Goal: Submit feedback/report problem: Submit feedback/report problem

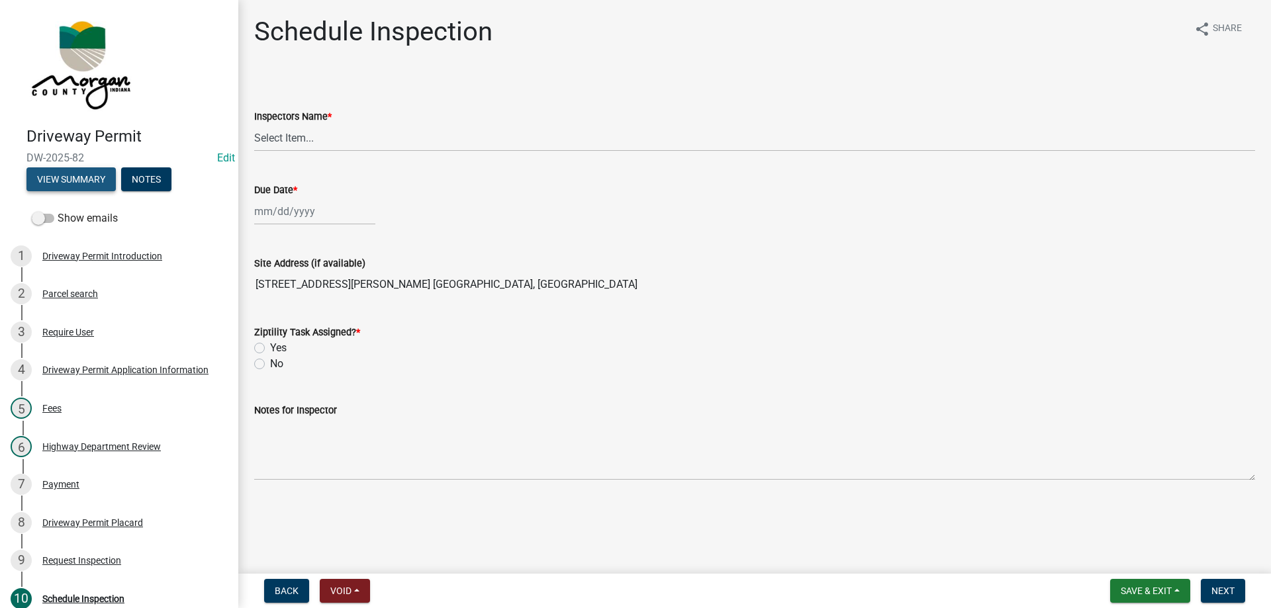
click at [81, 171] on button "View Summary" at bounding box center [70, 179] width 89 height 24
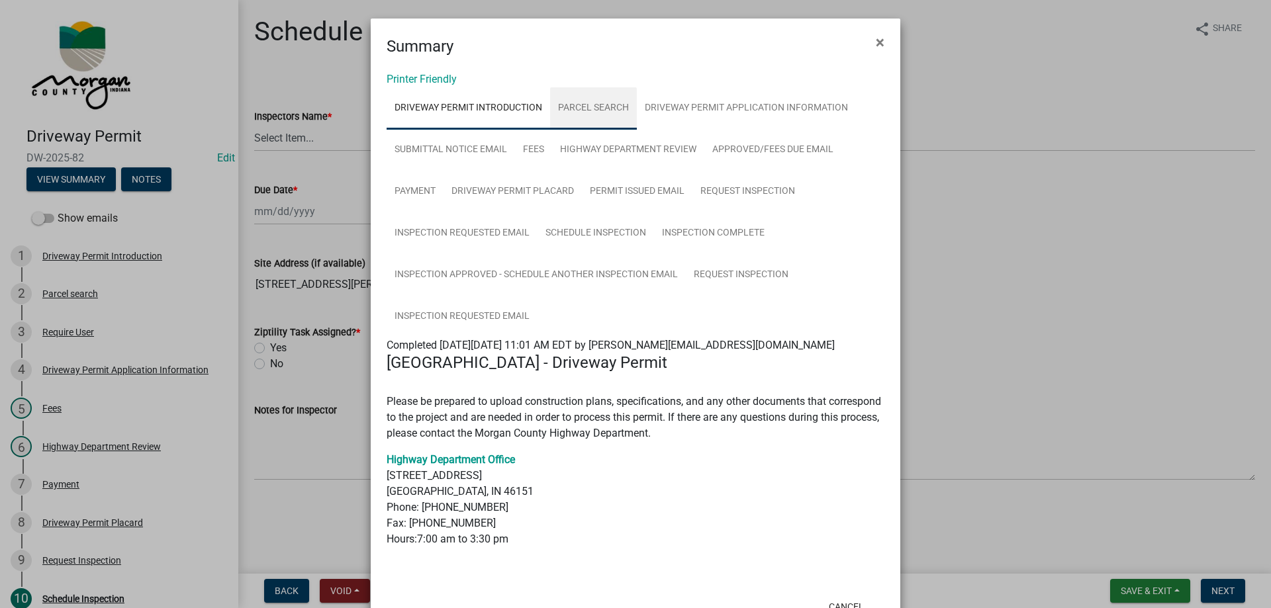
click at [593, 105] on link "Parcel search" at bounding box center [593, 108] width 87 height 42
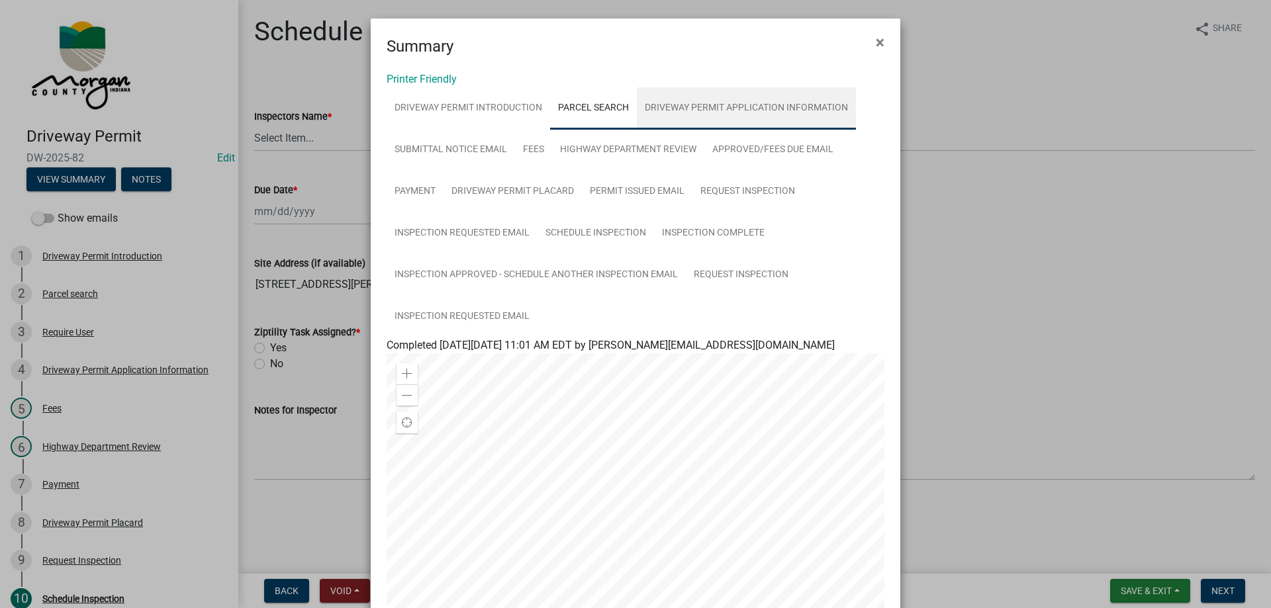
click at [701, 106] on link "Driveway Permit Application Information" at bounding box center [746, 108] width 219 height 42
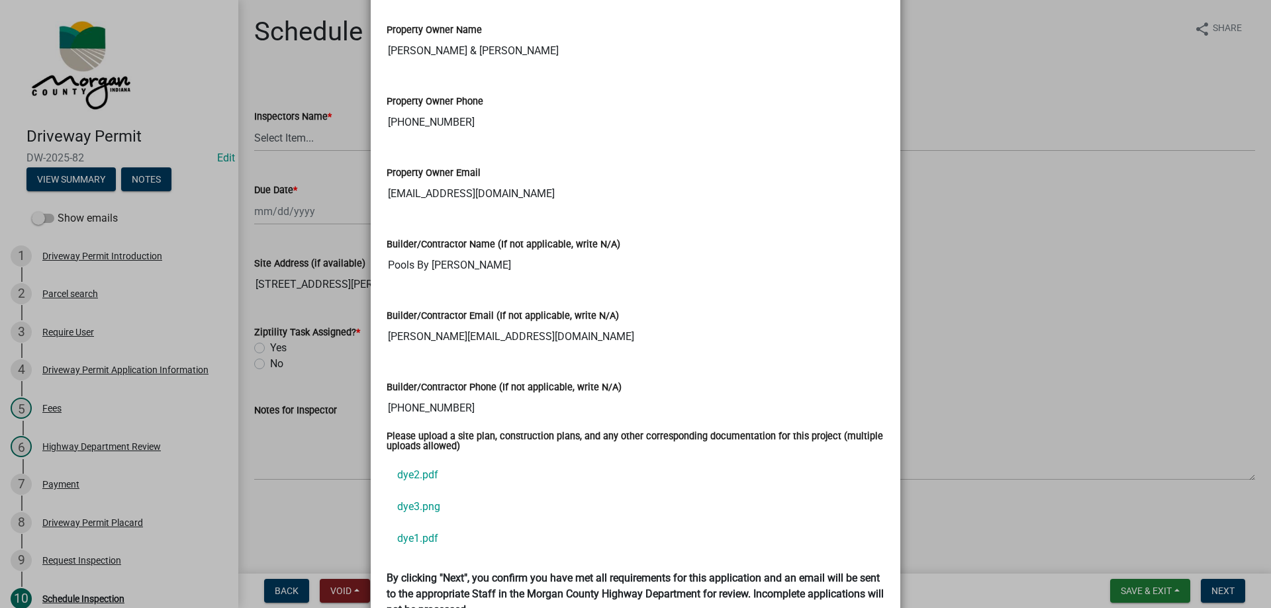
scroll to position [1721, 0]
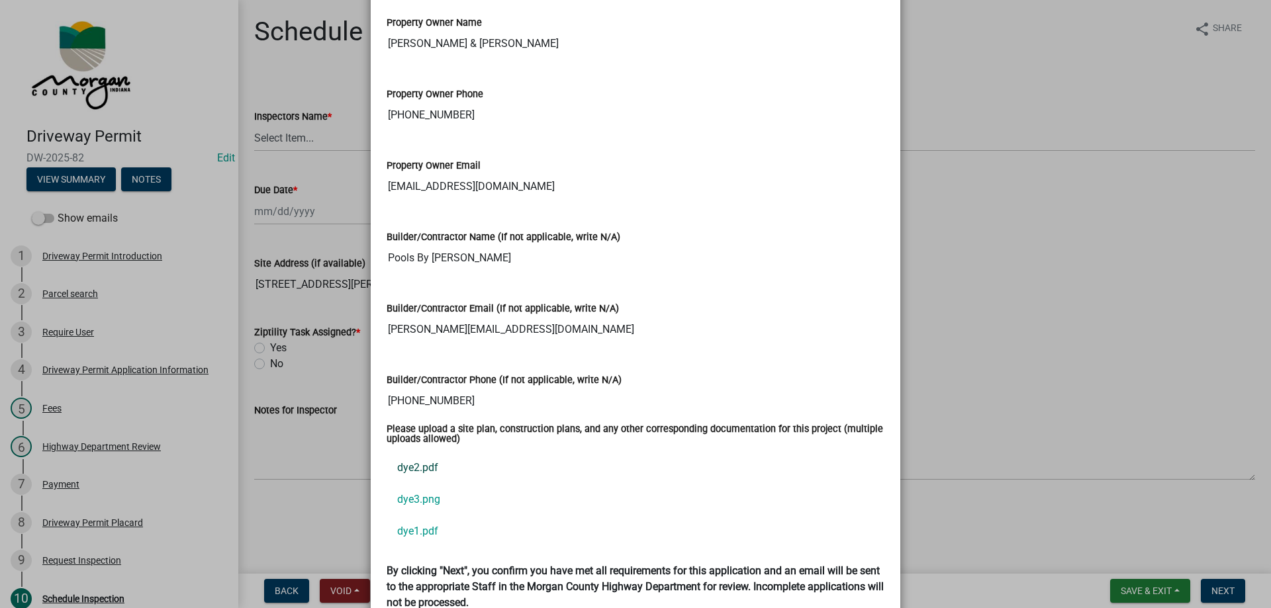
click at [418, 452] on link "dye2.pdf" at bounding box center [635, 468] width 498 height 32
click at [420, 484] on link "dye3.png" at bounding box center [635, 500] width 498 height 32
click at [421, 517] on link "dye1.pdf" at bounding box center [635, 532] width 498 height 32
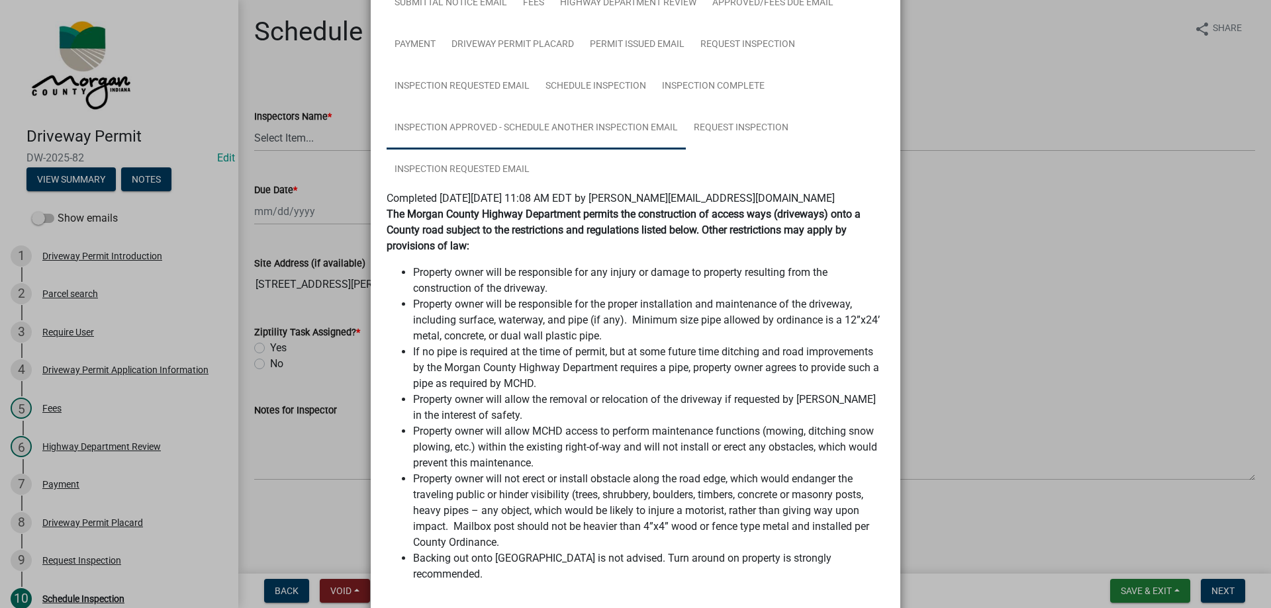
scroll to position [0, 0]
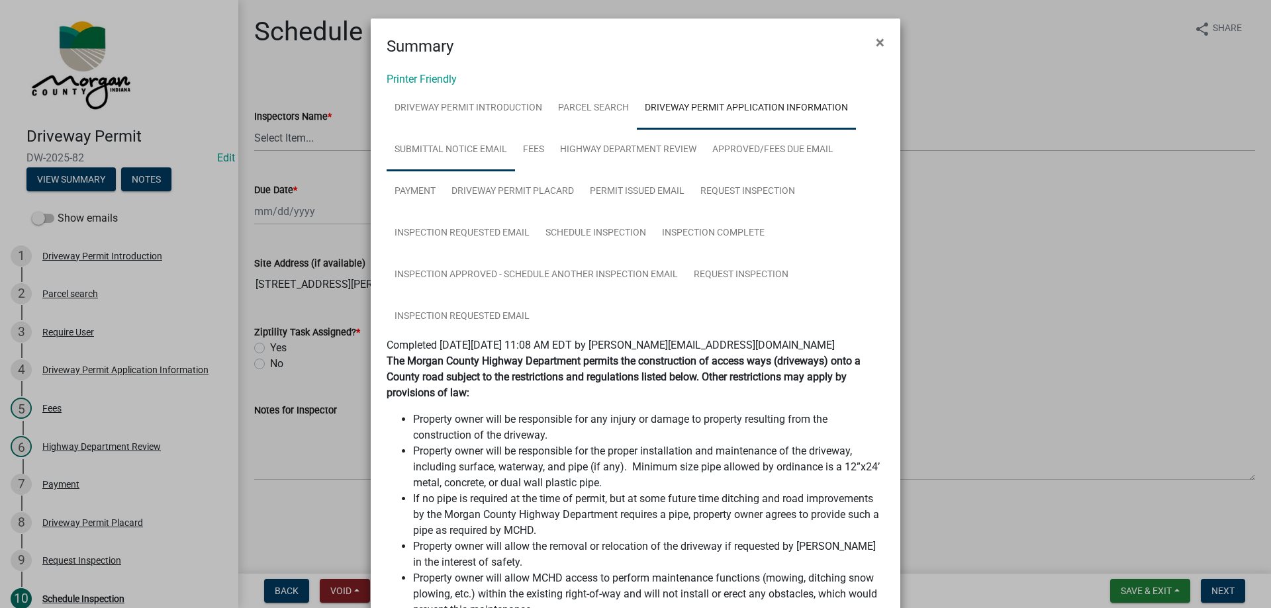
click at [459, 154] on link "Submittal Notice Email" at bounding box center [450, 150] width 128 height 42
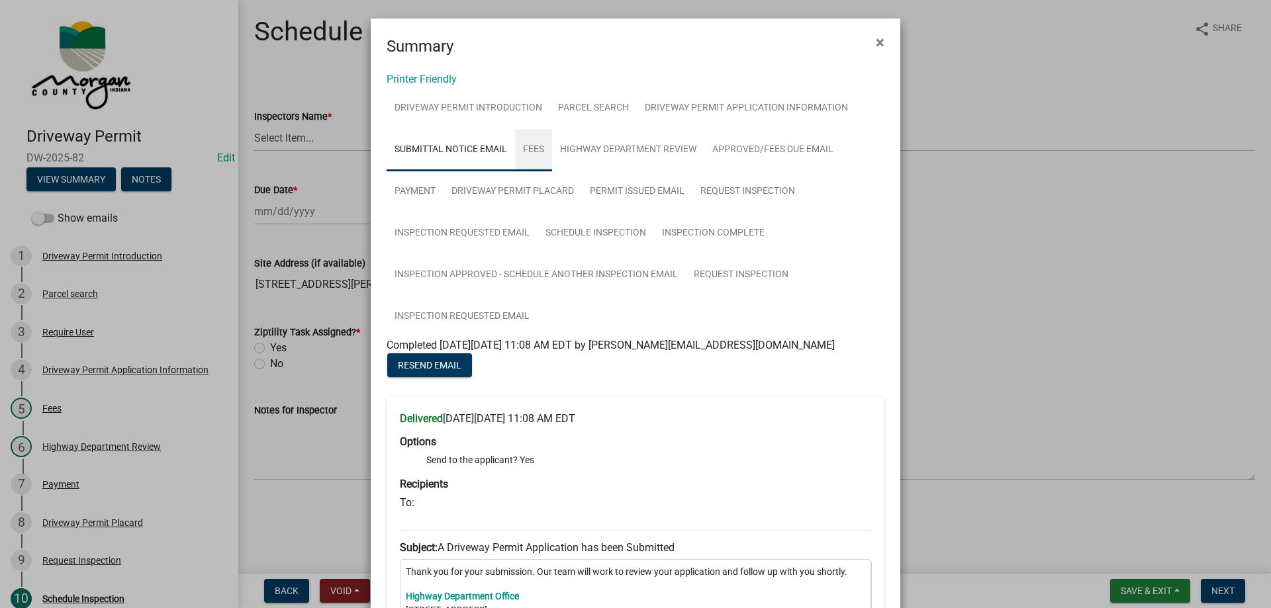
click at [527, 150] on link "Fees" at bounding box center [533, 150] width 37 height 42
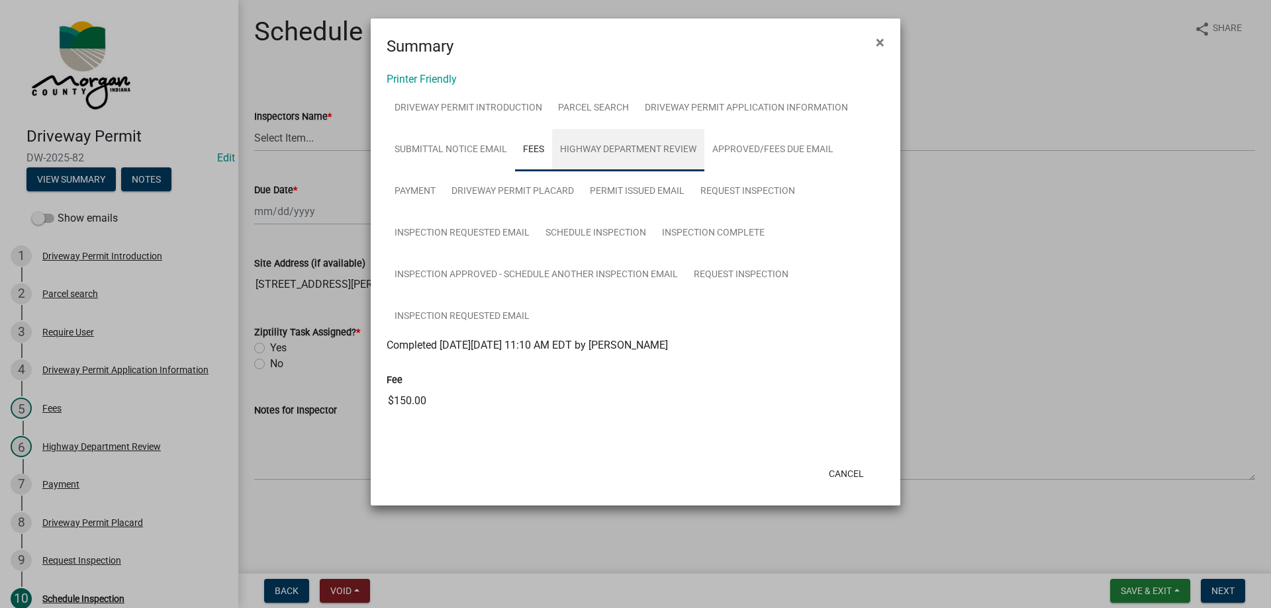
click at [559, 153] on link "Highway Department Review" at bounding box center [628, 150] width 152 height 42
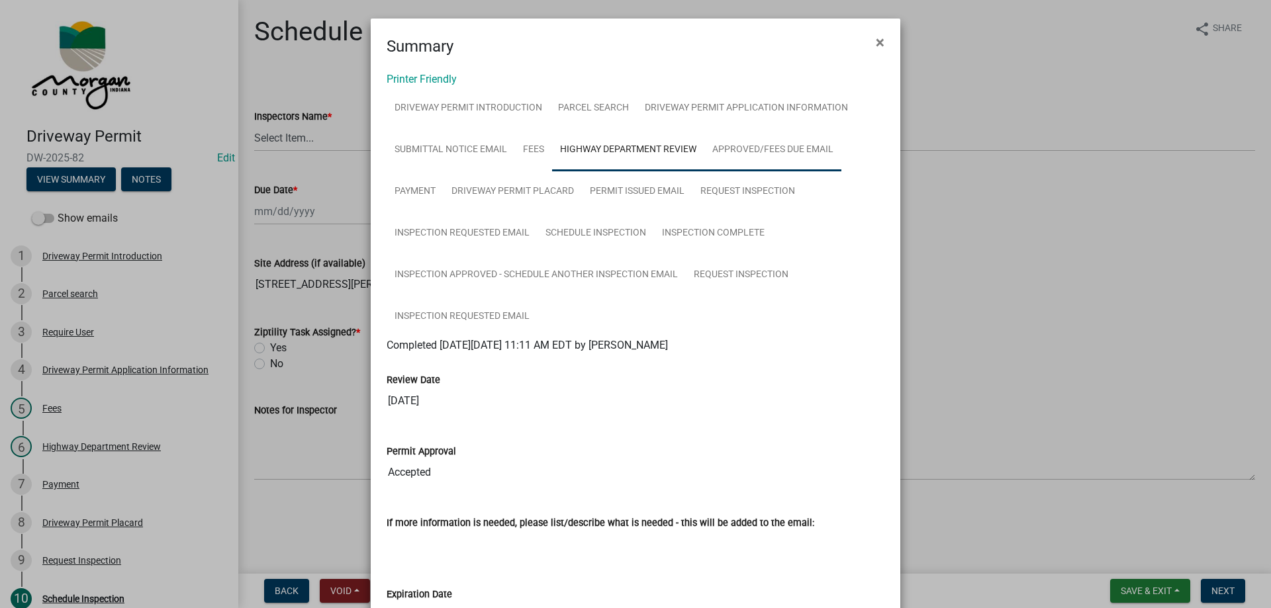
click at [758, 156] on link "Approved/Fees Due Email" at bounding box center [772, 150] width 137 height 42
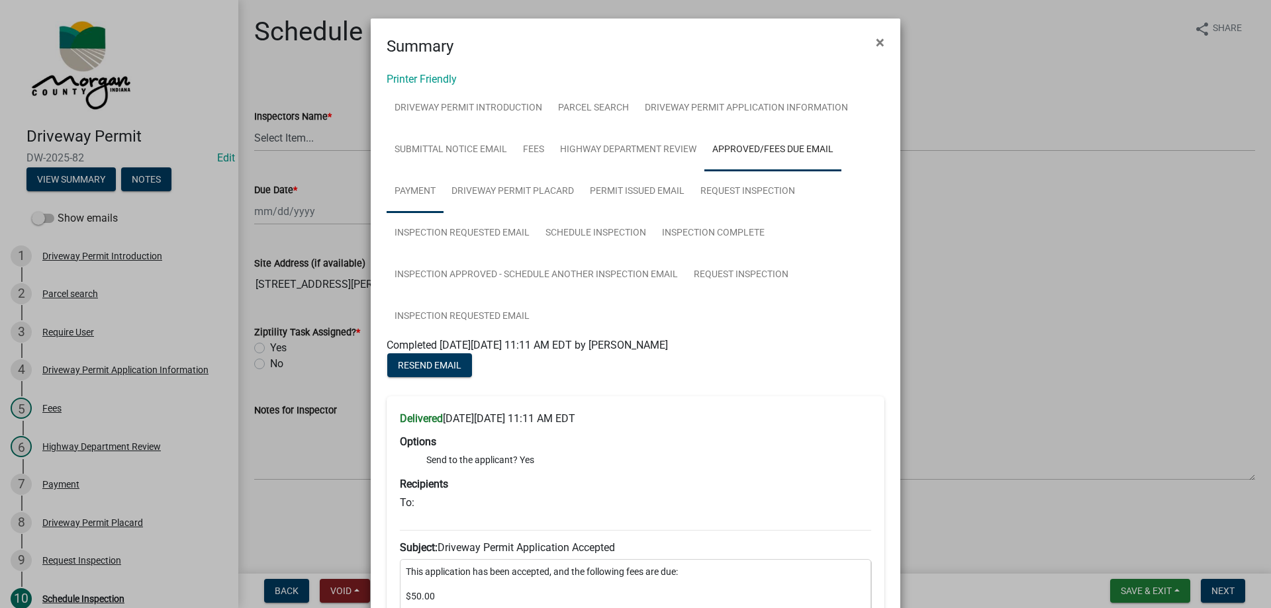
click at [431, 183] on link "Payment" at bounding box center [414, 192] width 57 height 42
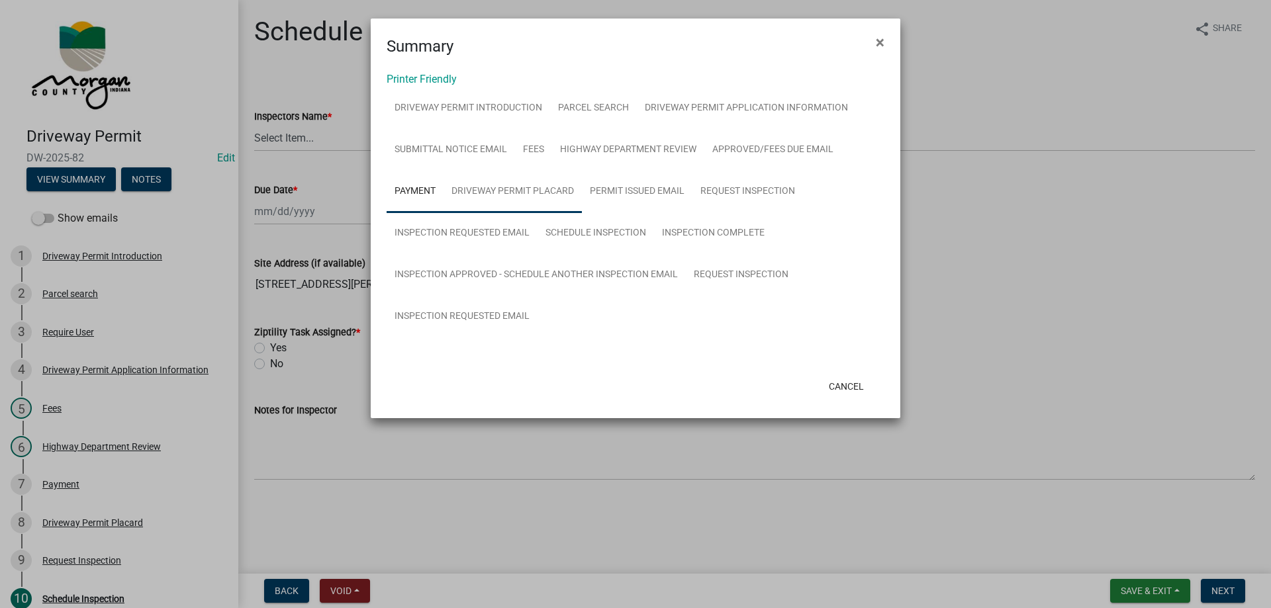
click at [500, 191] on link "Driveway Permit Placard" at bounding box center [512, 192] width 138 height 42
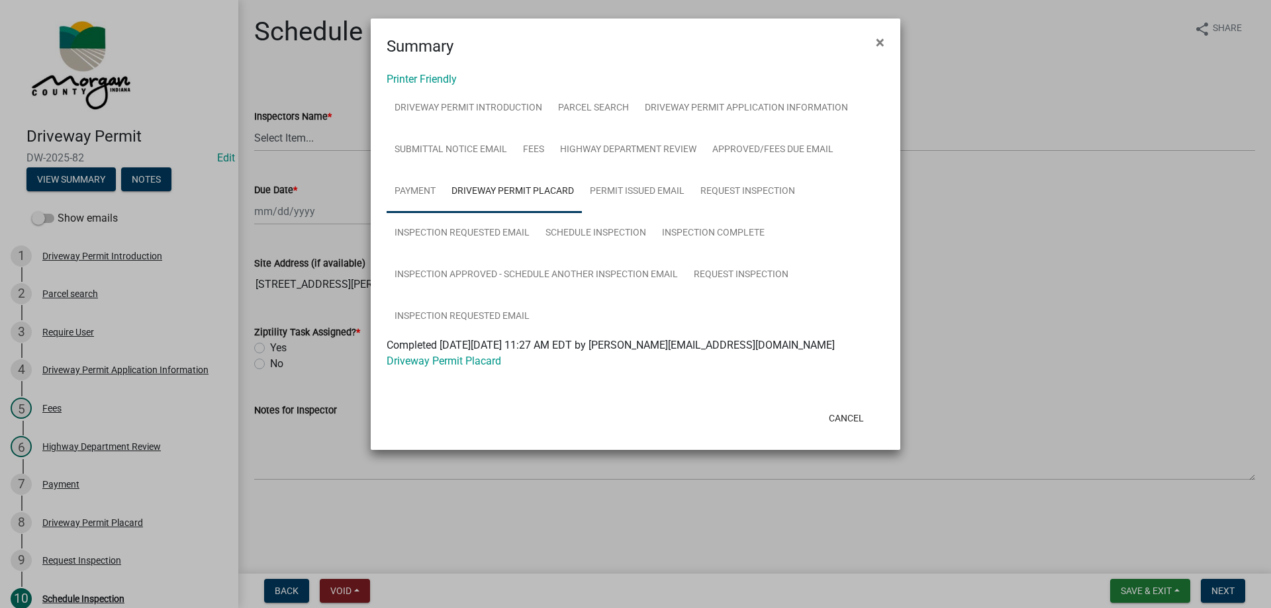
click at [410, 189] on link "Payment" at bounding box center [414, 192] width 57 height 42
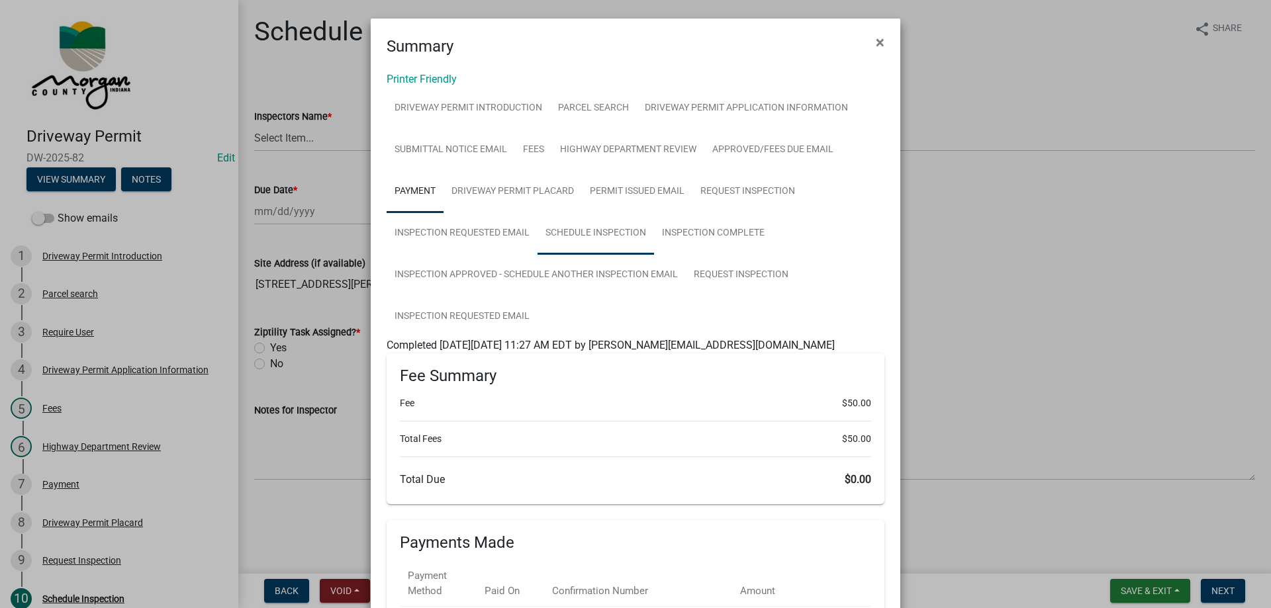
click at [584, 234] on link "Schedule Inspection" at bounding box center [595, 233] width 116 height 42
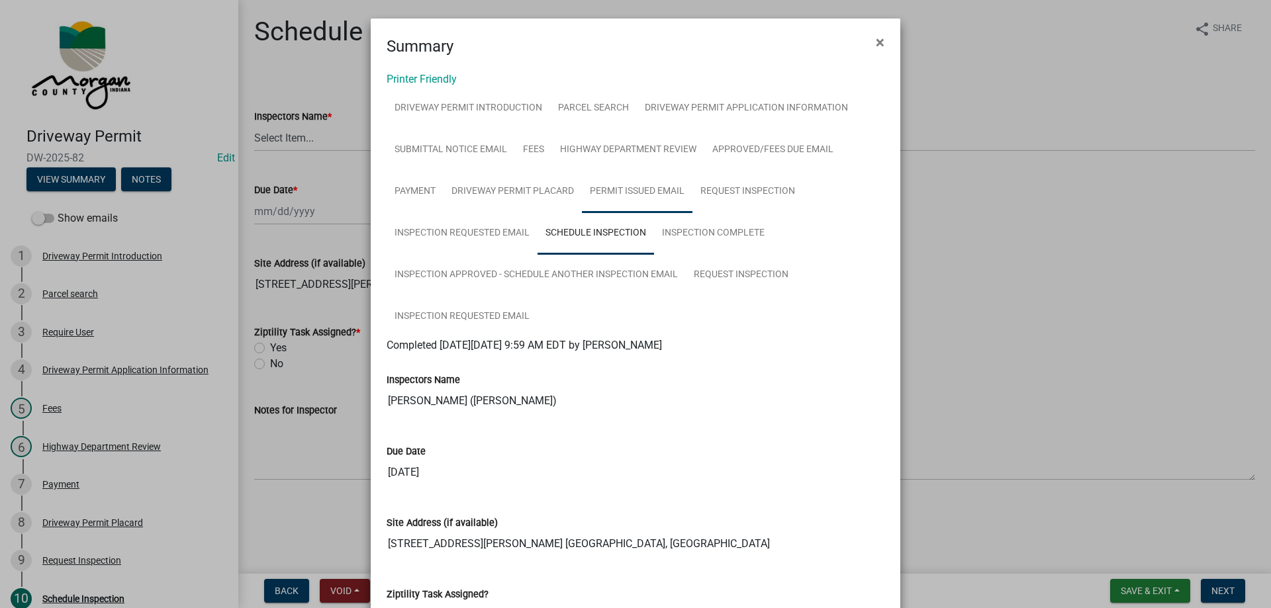
click at [602, 191] on link "Permit Issued Email" at bounding box center [637, 192] width 111 height 42
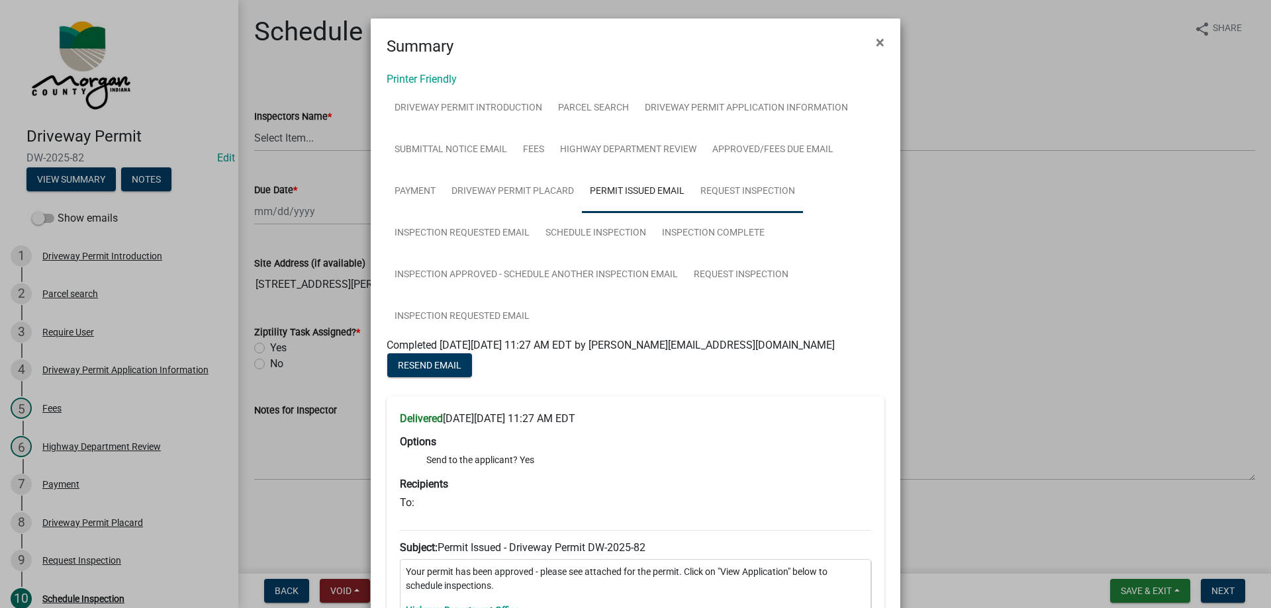
click at [725, 183] on link "Request Inspection" at bounding box center [747, 192] width 111 height 42
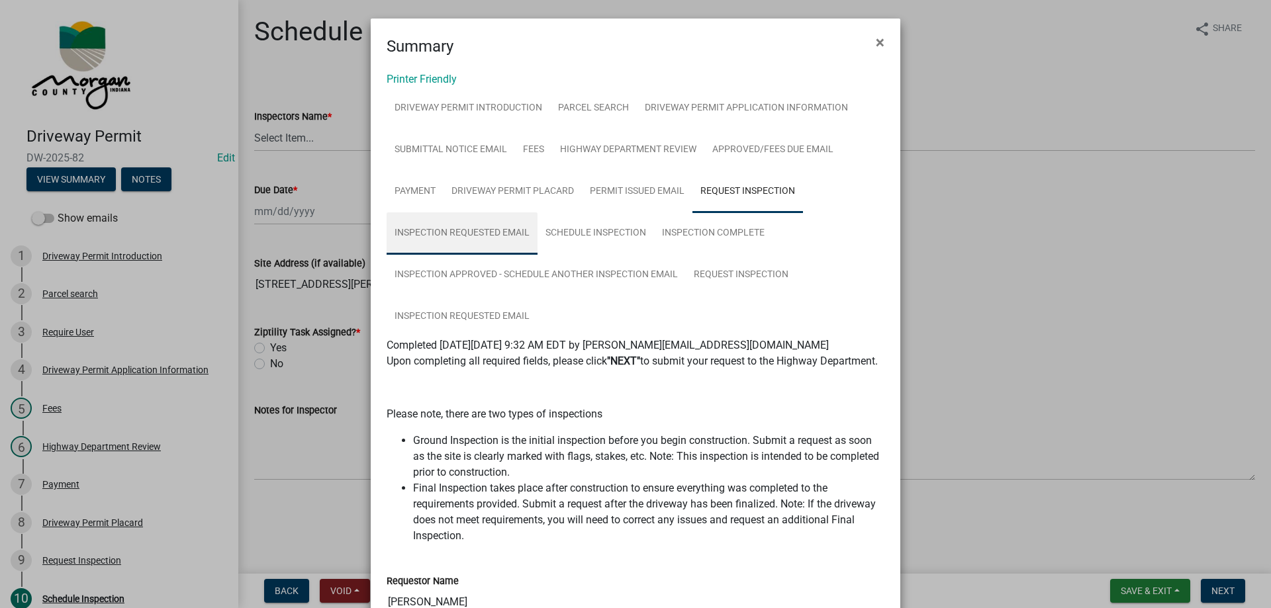
click at [472, 226] on link "Inspection Requested Email" at bounding box center [461, 233] width 151 height 42
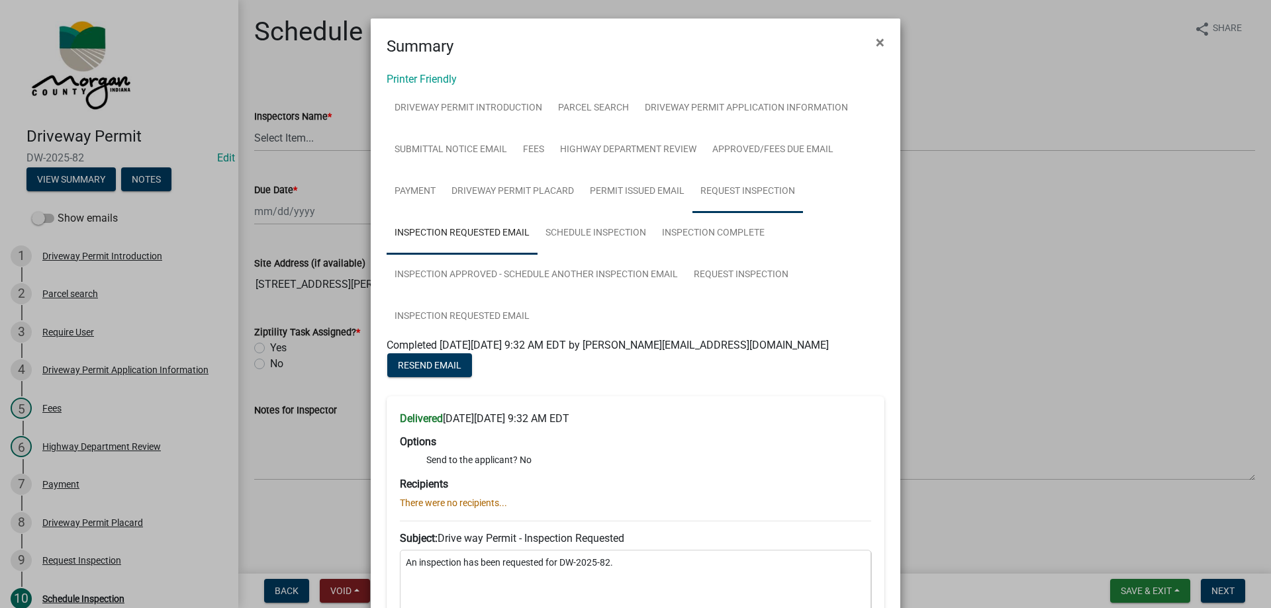
click at [741, 192] on link "Request Inspection" at bounding box center [747, 192] width 111 height 42
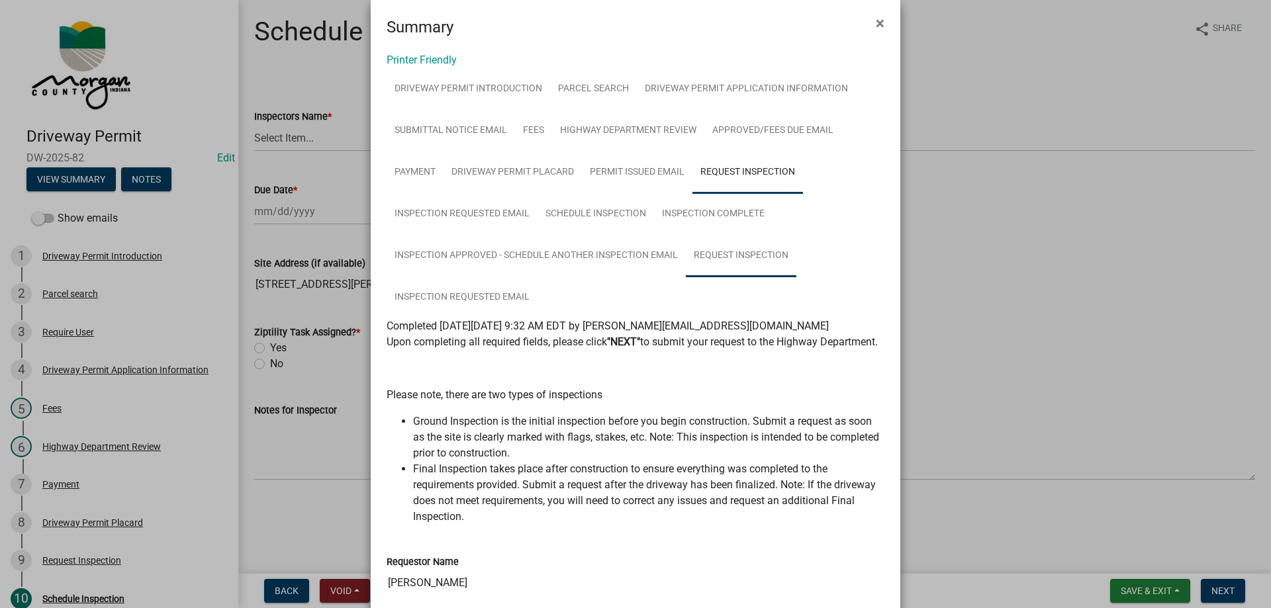
scroll to position [17, 0]
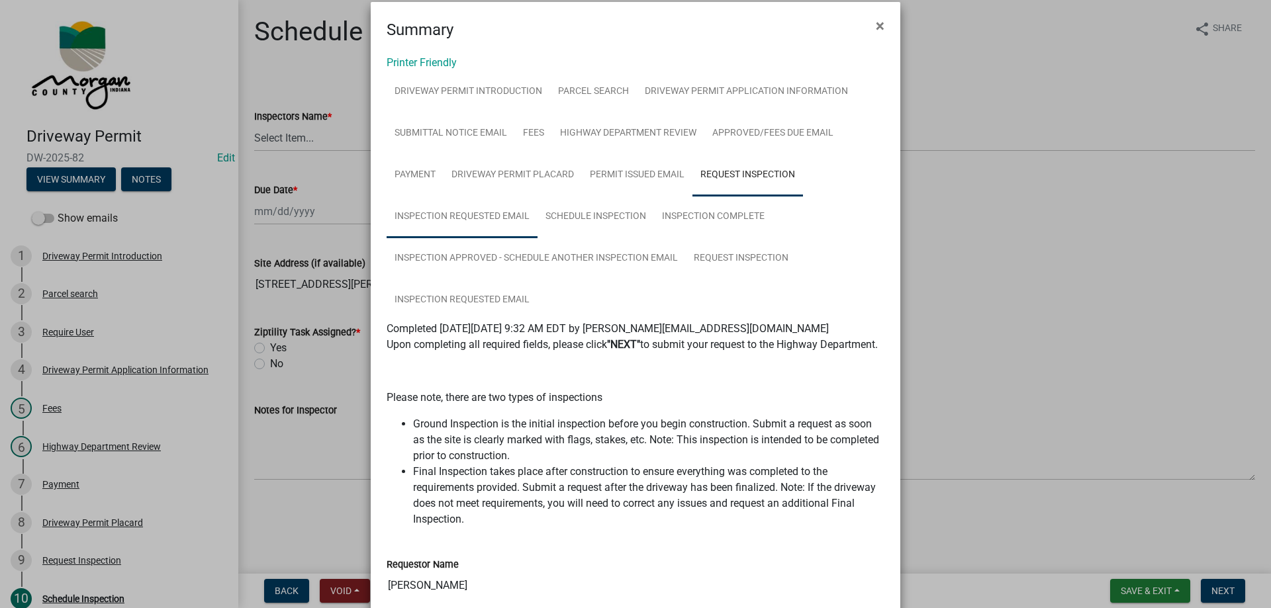
click at [443, 222] on link "Inspection Requested Email" at bounding box center [461, 217] width 151 height 42
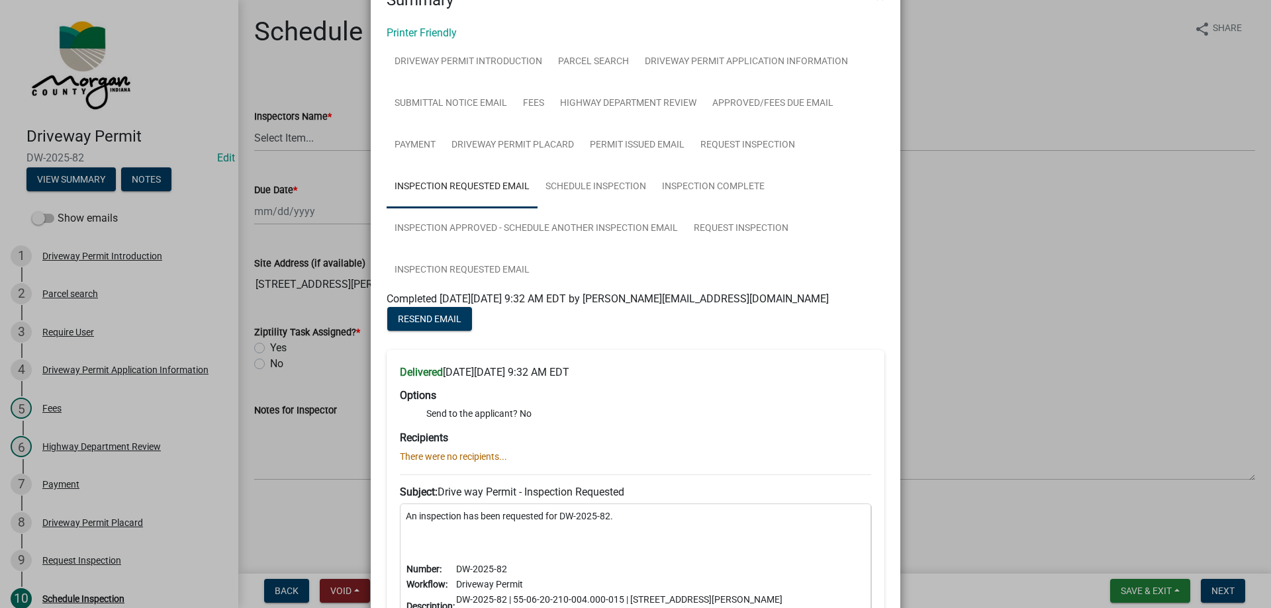
scroll to position [0, 0]
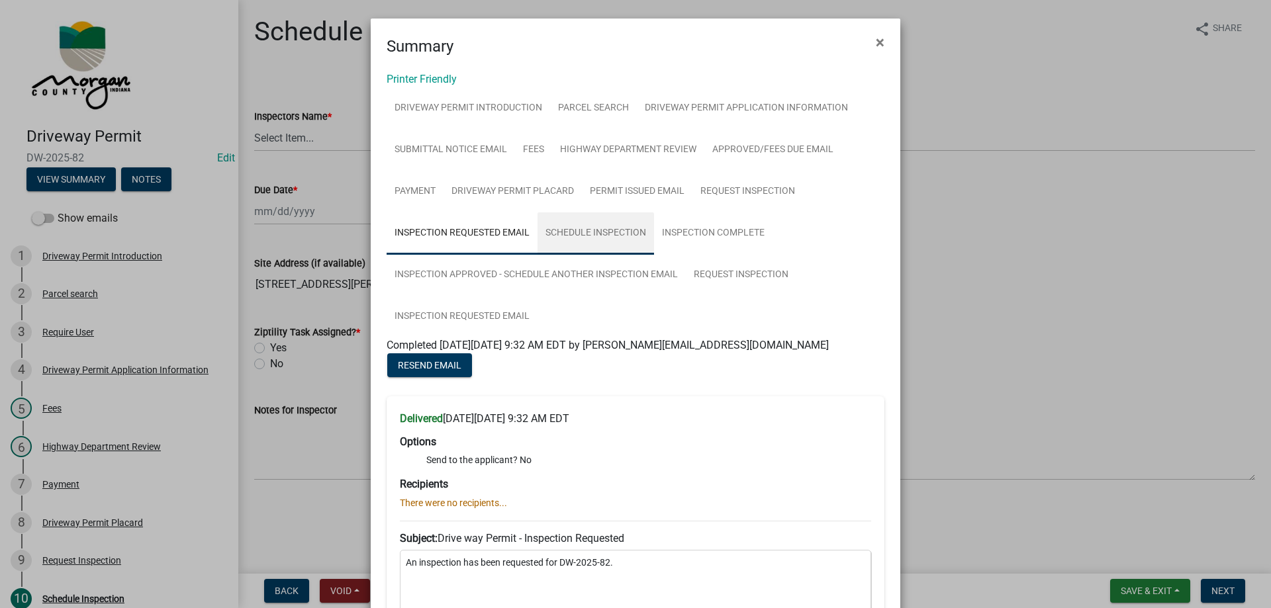
click at [586, 240] on link "Schedule Inspection" at bounding box center [595, 233] width 116 height 42
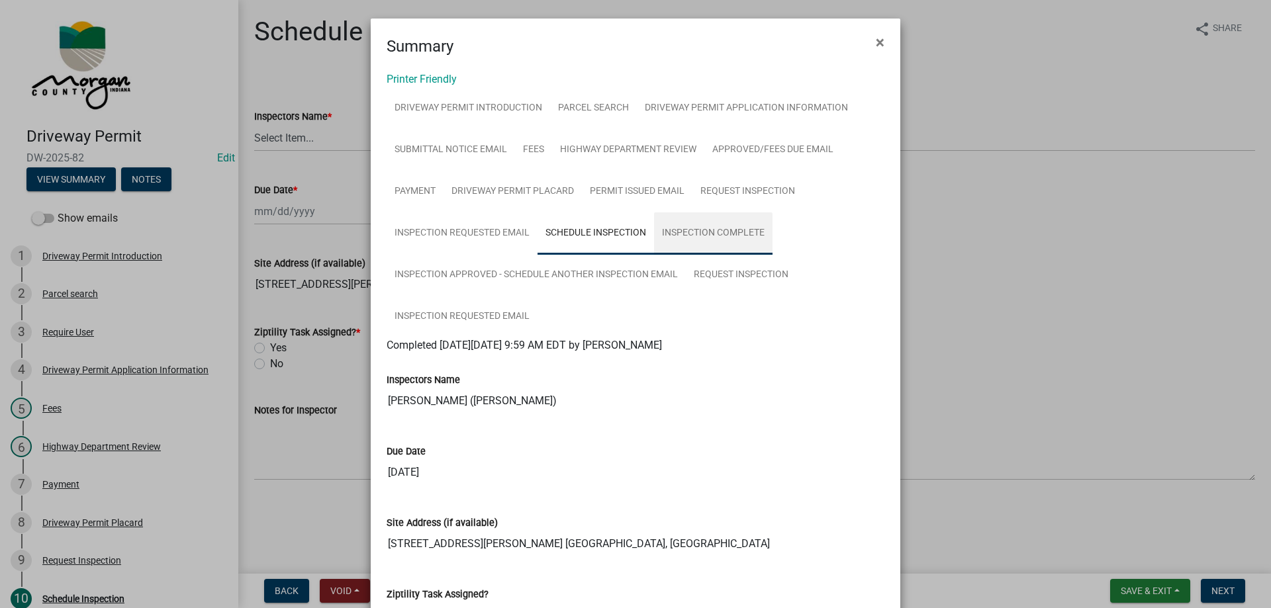
click at [696, 226] on link "Inspection Complete" at bounding box center [713, 233] width 118 height 42
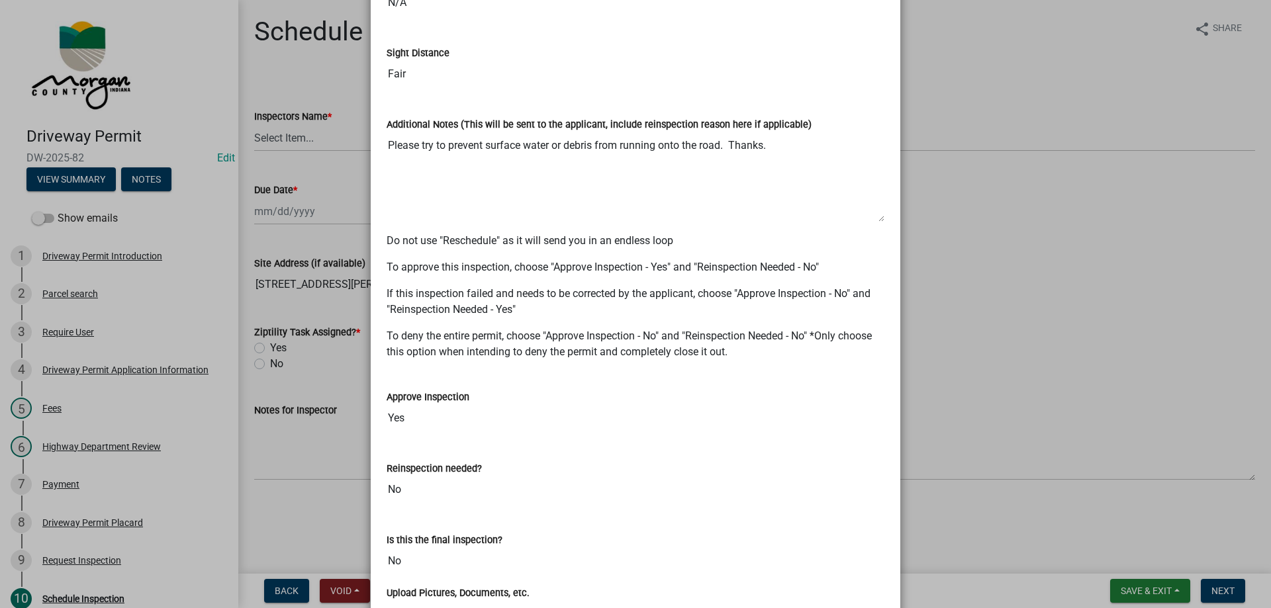
scroll to position [926, 0]
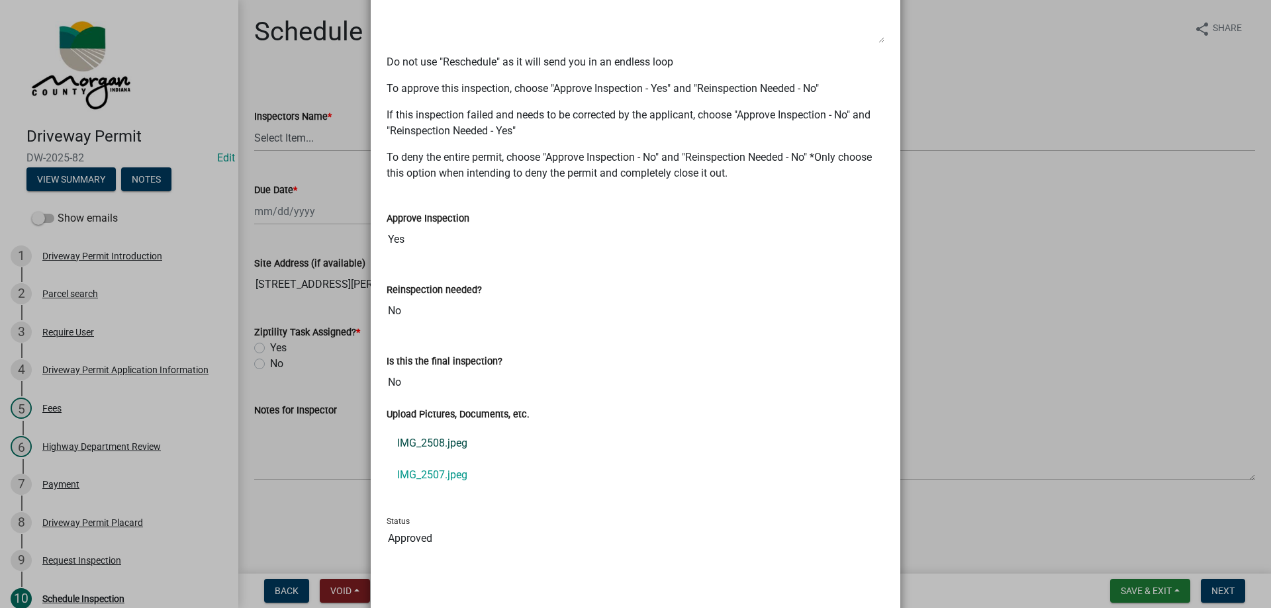
click at [449, 447] on link "IMG_2508.jpeg" at bounding box center [635, 443] width 498 height 32
click at [427, 474] on link "IMG_2507.jpeg" at bounding box center [635, 475] width 498 height 32
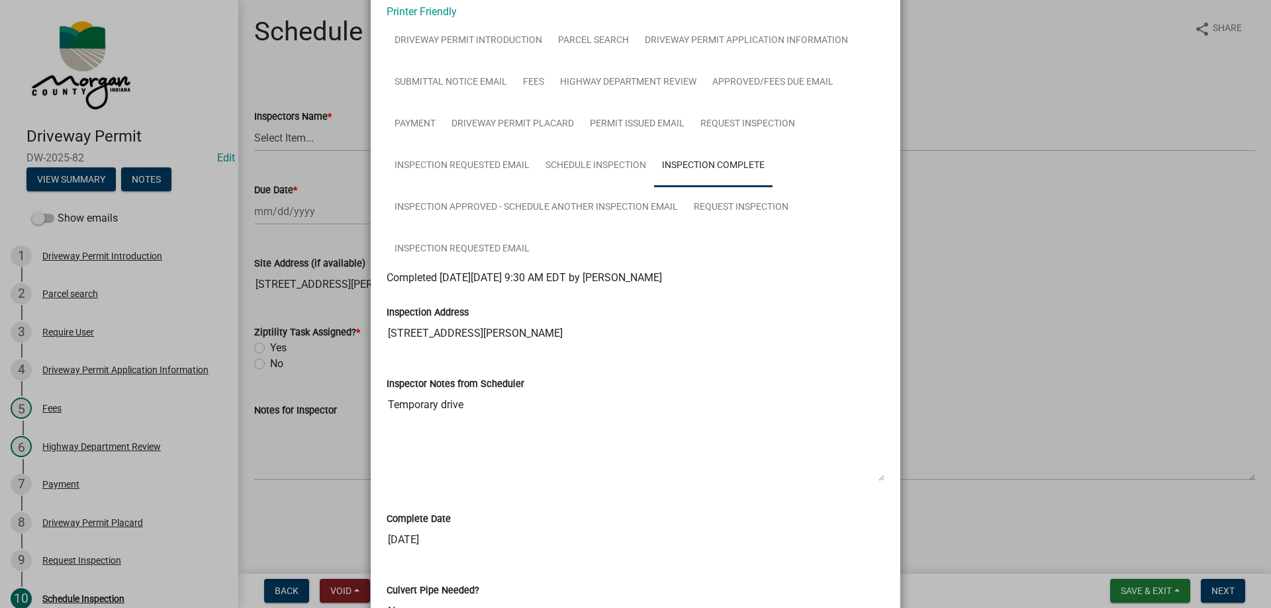
scroll to position [66, 0]
click at [476, 206] on link "Inspection Approved - Schedule Another Inspection Email" at bounding box center [535, 209] width 299 height 42
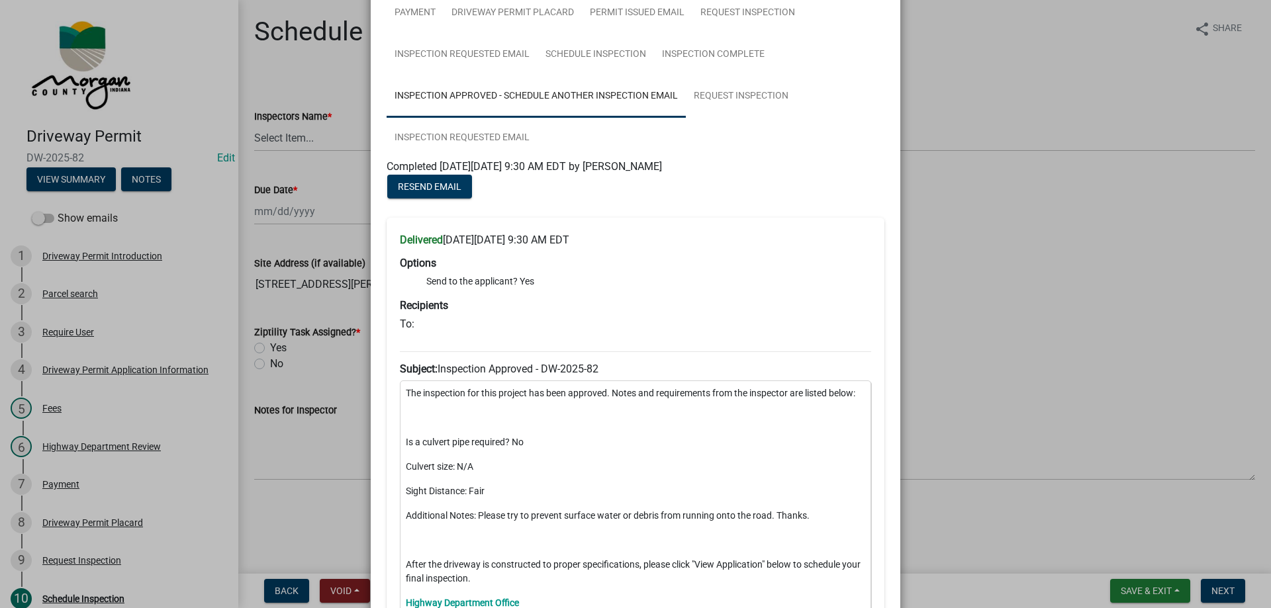
scroll to position [199, 0]
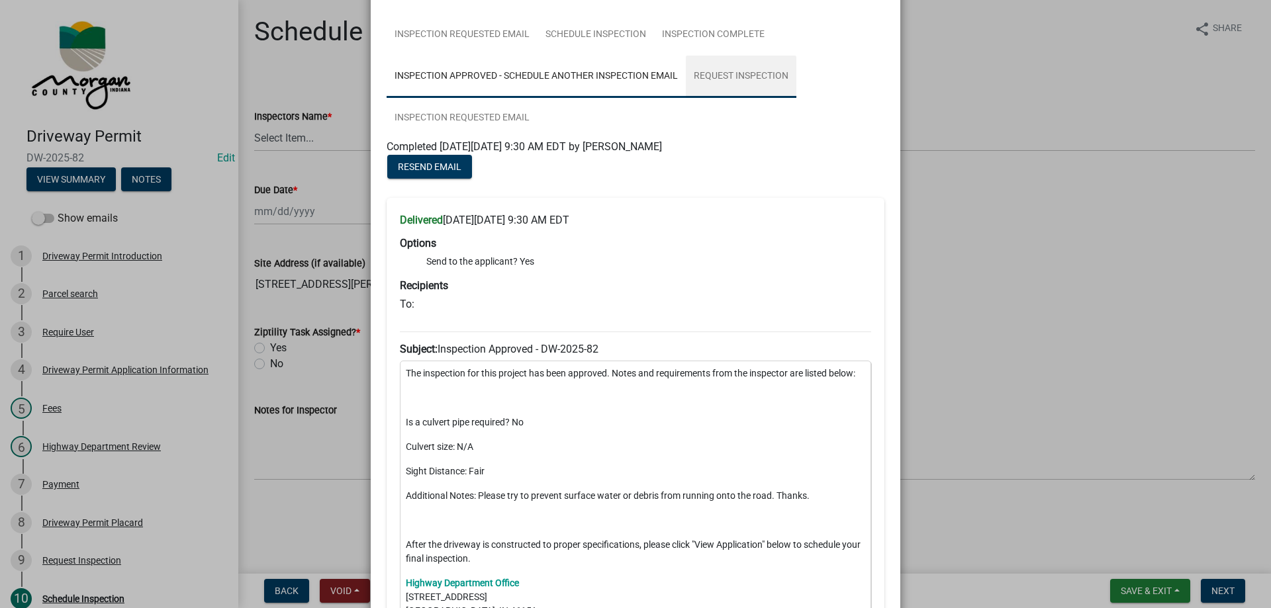
click at [741, 70] on link "Request Inspection" at bounding box center [741, 77] width 111 height 42
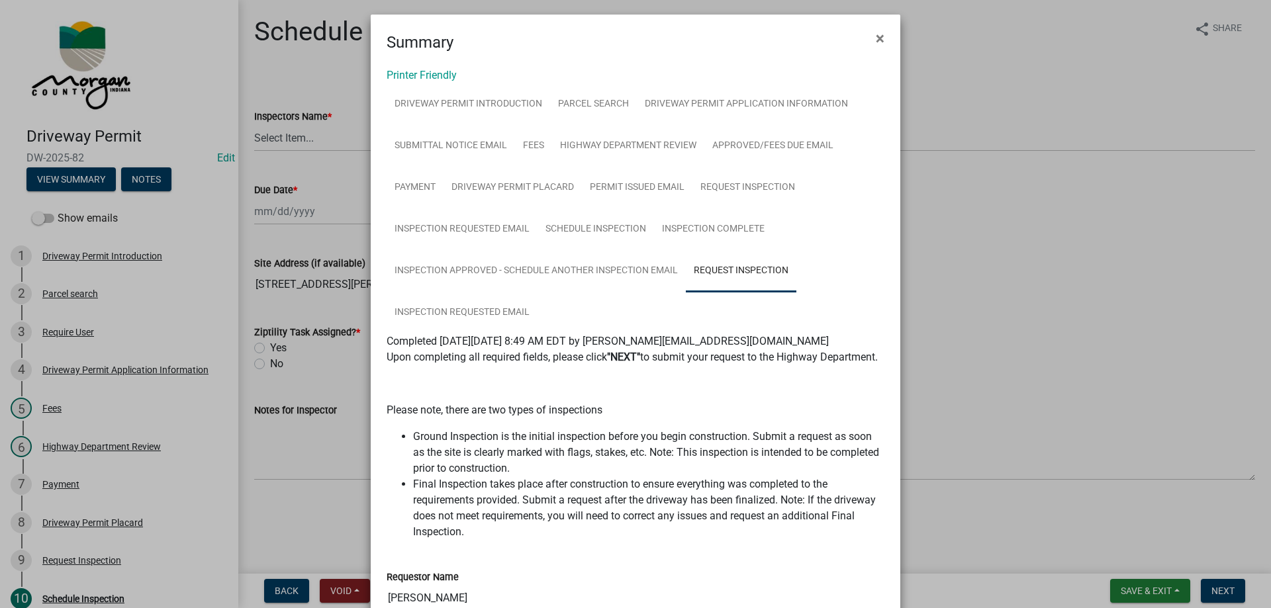
scroll to position [0, 0]
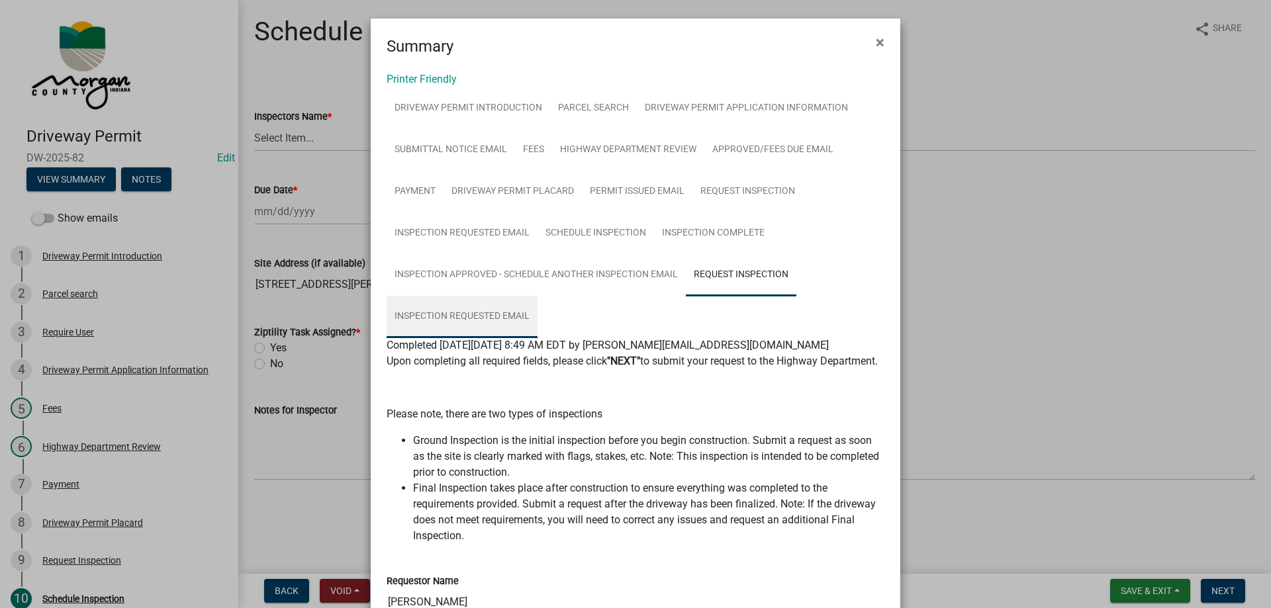
click at [504, 316] on link "Inspection Requested Email" at bounding box center [461, 317] width 151 height 42
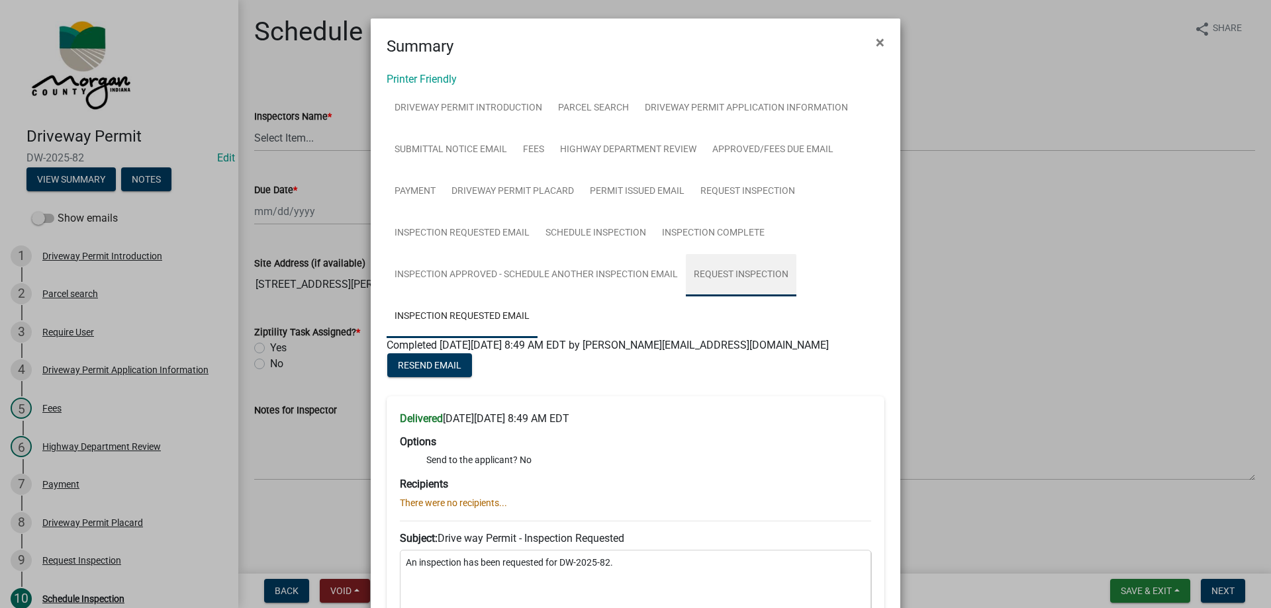
click at [749, 273] on link "Request Inspection" at bounding box center [741, 275] width 111 height 42
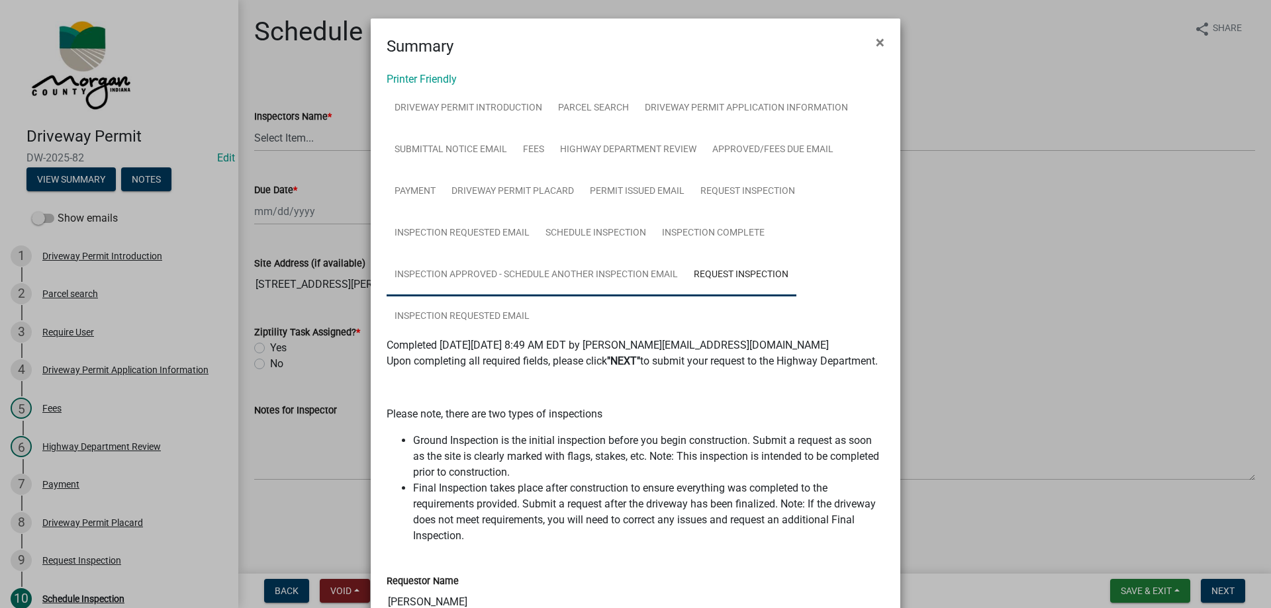
click at [441, 269] on link "Inspection Approved - Schedule Another Inspection Email" at bounding box center [535, 275] width 299 height 42
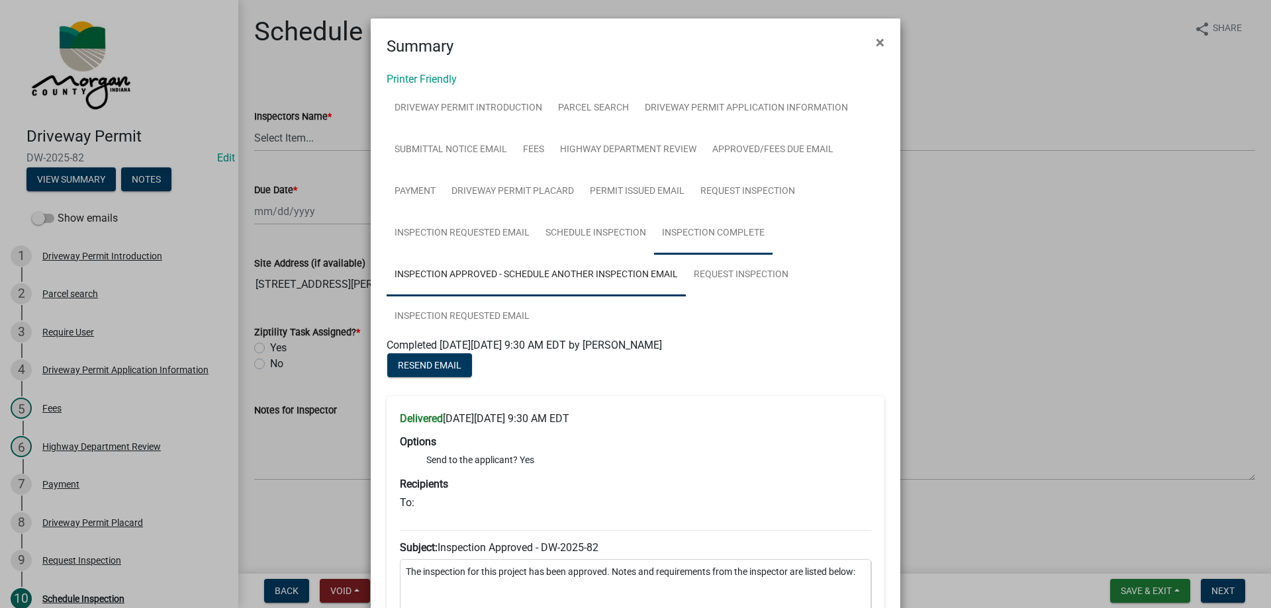
click at [708, 232] on link "Inspection Complete" at bounding box center [713, 233] width 118 height 42
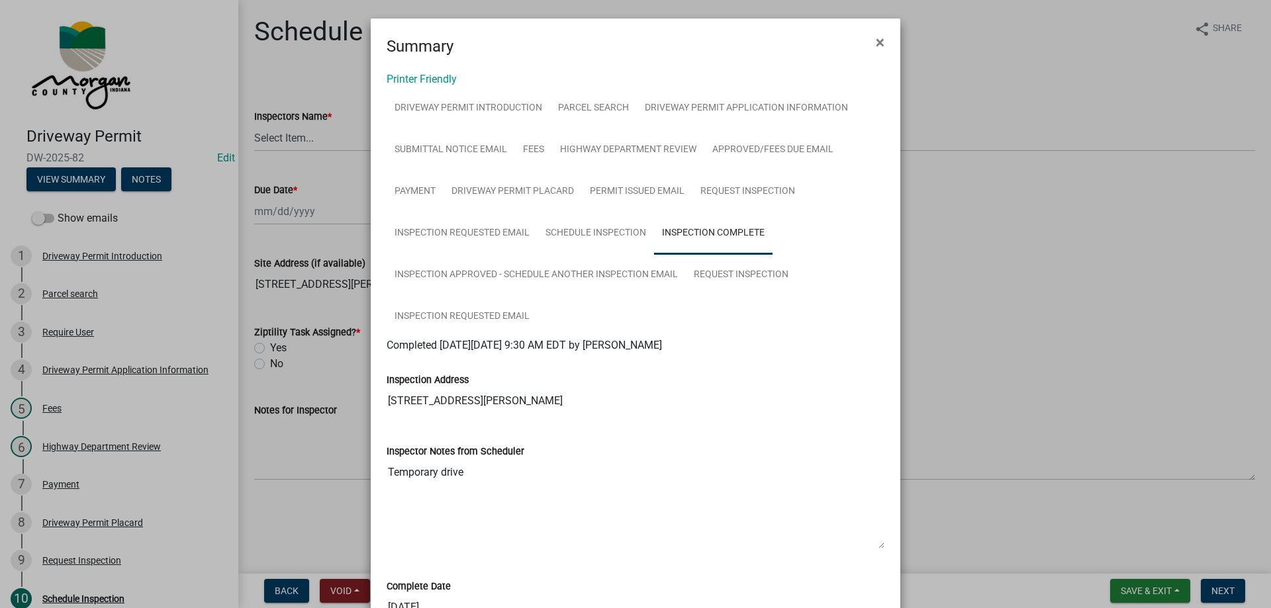
drag, startPoint x: 475, startPoint y: 398, endPoint x: 341, endPoint y: 398, distance: 134.3
click at [341, 398] on ngb-modal-window "Summary × Printer Friendly Driveway Permit Introduction Parcel search Driveway …" at bounding box center [635, 304] width 1271 height 608
click at [416, 472] on textarea "Temporary drive" at bounding box center [635, 504] width 498 height 90
click at [423, 472] on textarea "Temporary drive" at bounding box center [635, 504] width 498 height 90
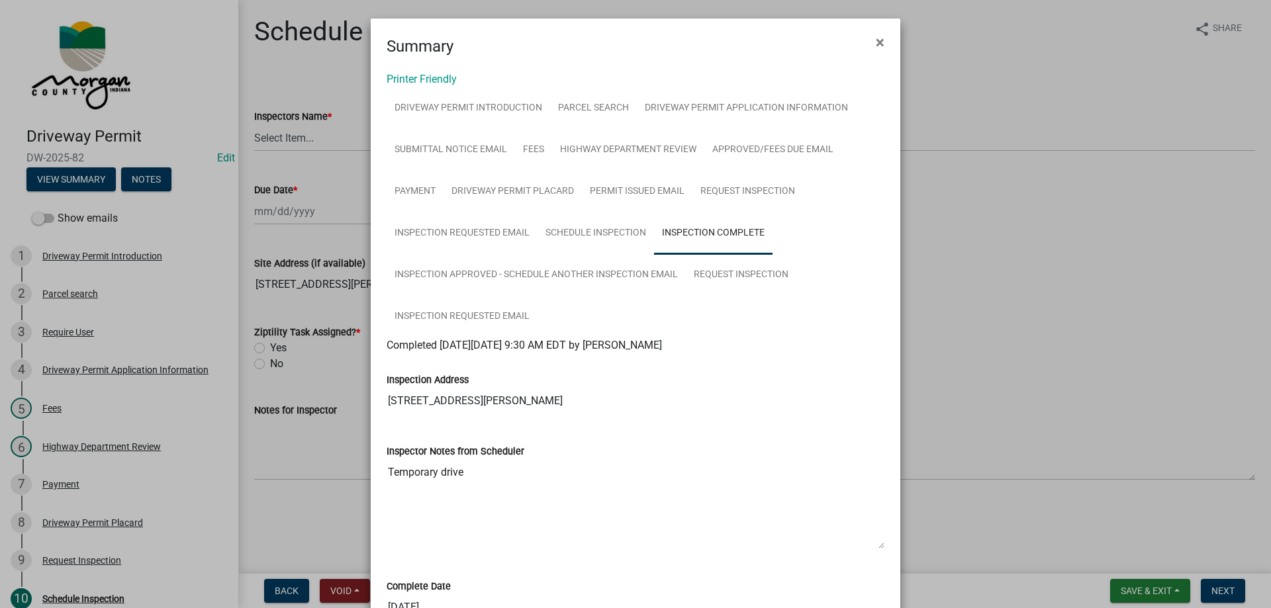
click at [424, 472] on textarea "Temporary drive" at bounding box center [635, 504] width 498 height 90
click at [605, 420] on div "Inspection Address [STREET_ADDRESS][PERSON_NAME]" at bounding box center [635, 388] width 517 height 71
click at [739, 277] on link "Request Inspection" at bounding box center [741, 275] width 111 height 42
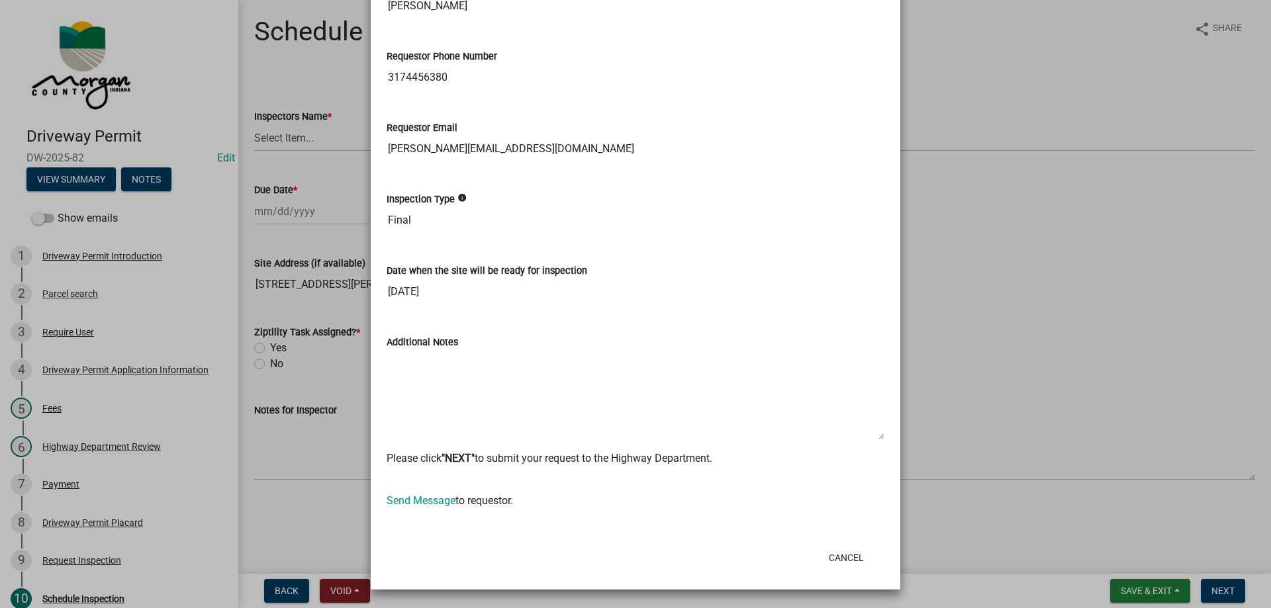
scroll to position [612, 0]
click at [396, 224] on input "Final" at bounding box center [635, 220] width 498 height 26
click at [476, 295] on input "[DATE]" at bounding box center [635, 292] width 498 height 26
click at [408, 287] on input "[DATE]" at bounding box center [635, 292] width 498 height 26
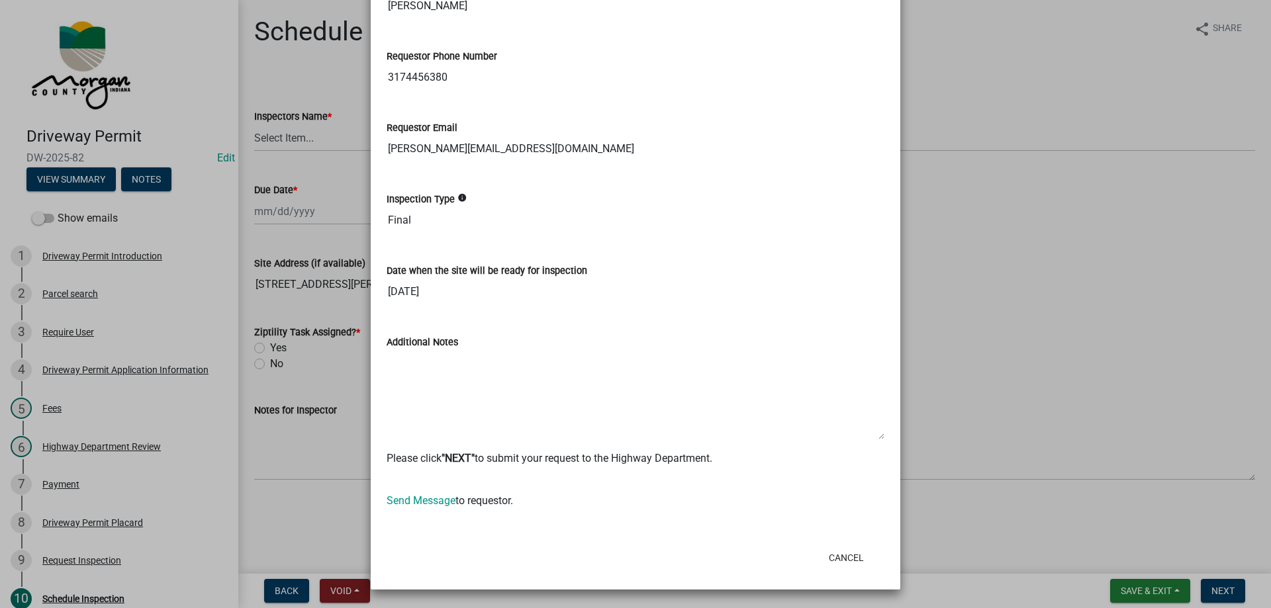
click at [408, 287] on input "[DATE]" at bounding box center [635, 292] width 498 height 26
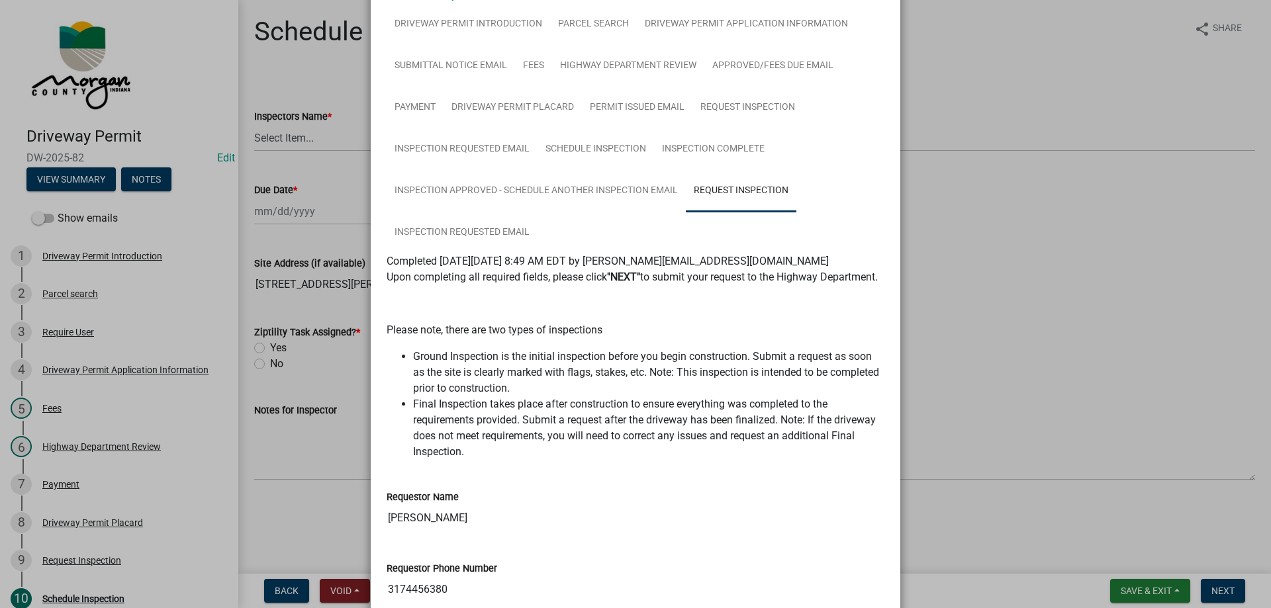
scroll to position [83, 0]
click at [594, 148] on link "Schedule Inspection" at bounding box center [595, 151] width 116 height 42
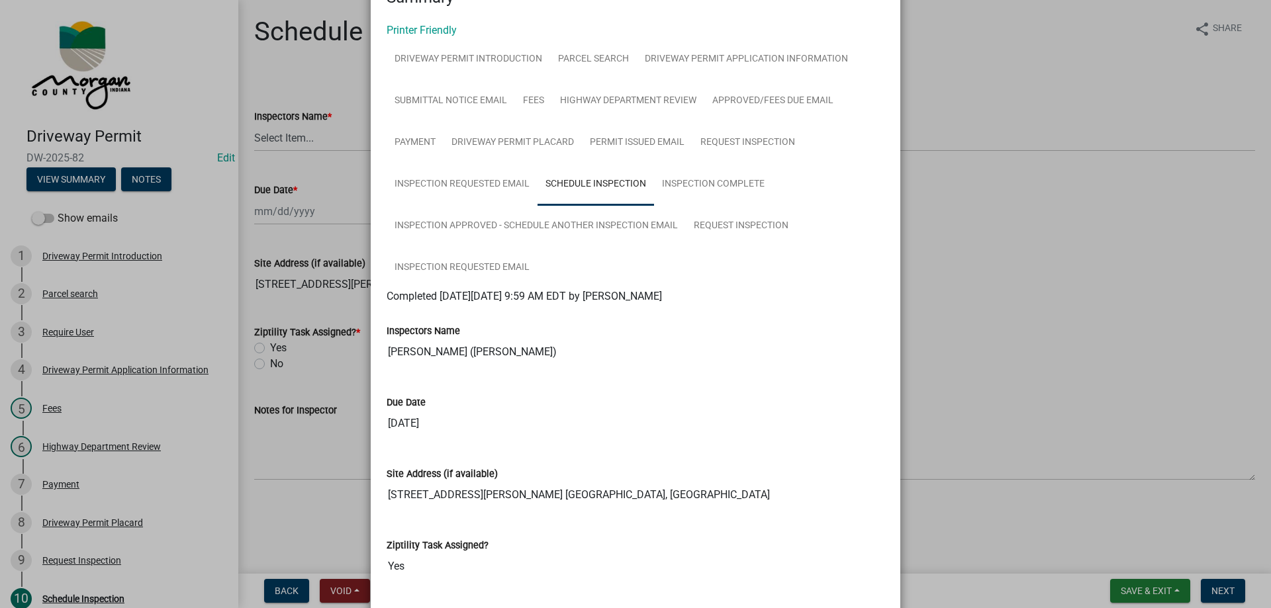
scroll to position [0, 0]
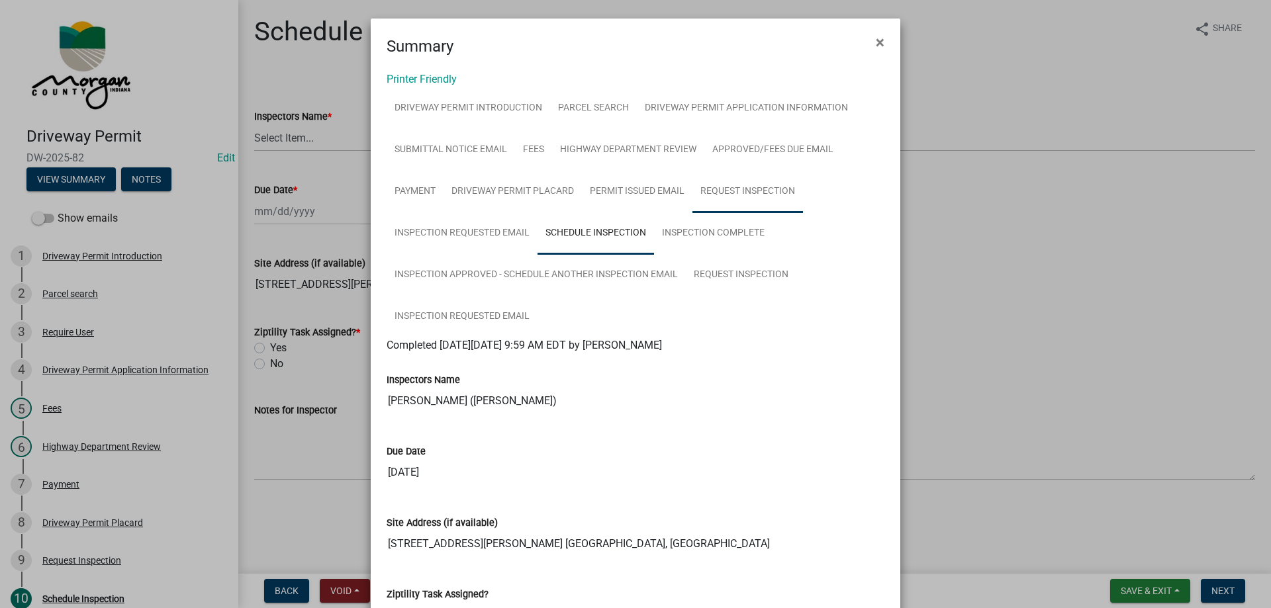
click at [754, 192] on link "Request Inspection" at bounding box center [747, 192] width 111 height 42
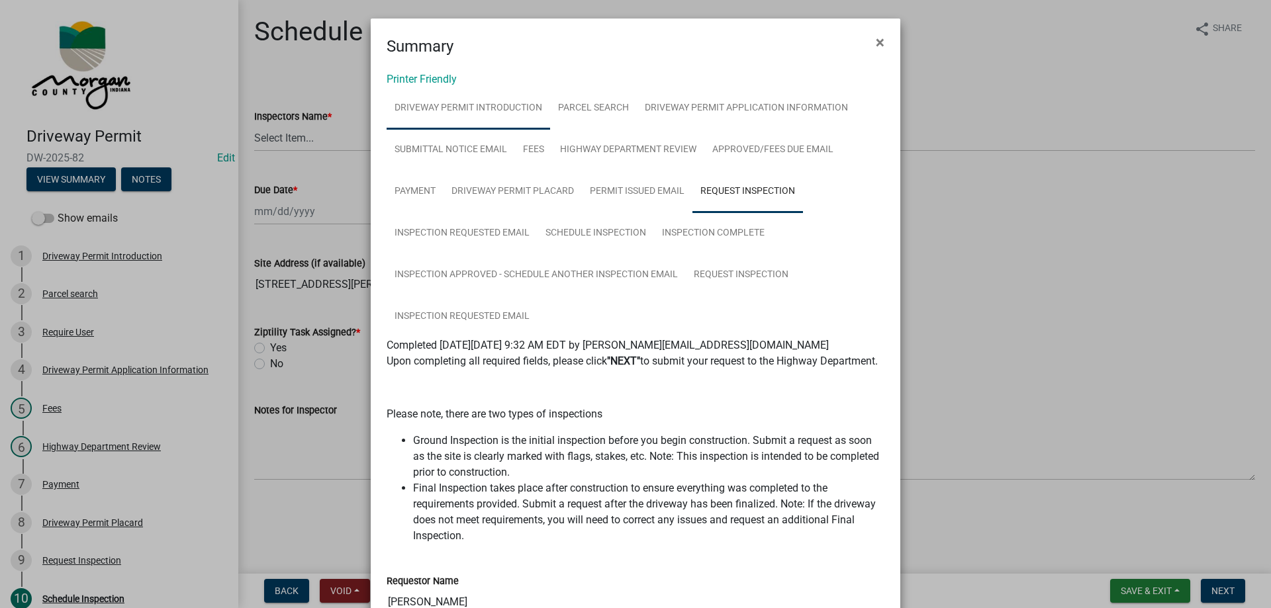
click at [477, 115] on link "Driveway Permit Introduction" at bounding box center [467, 108] width 163 height 42
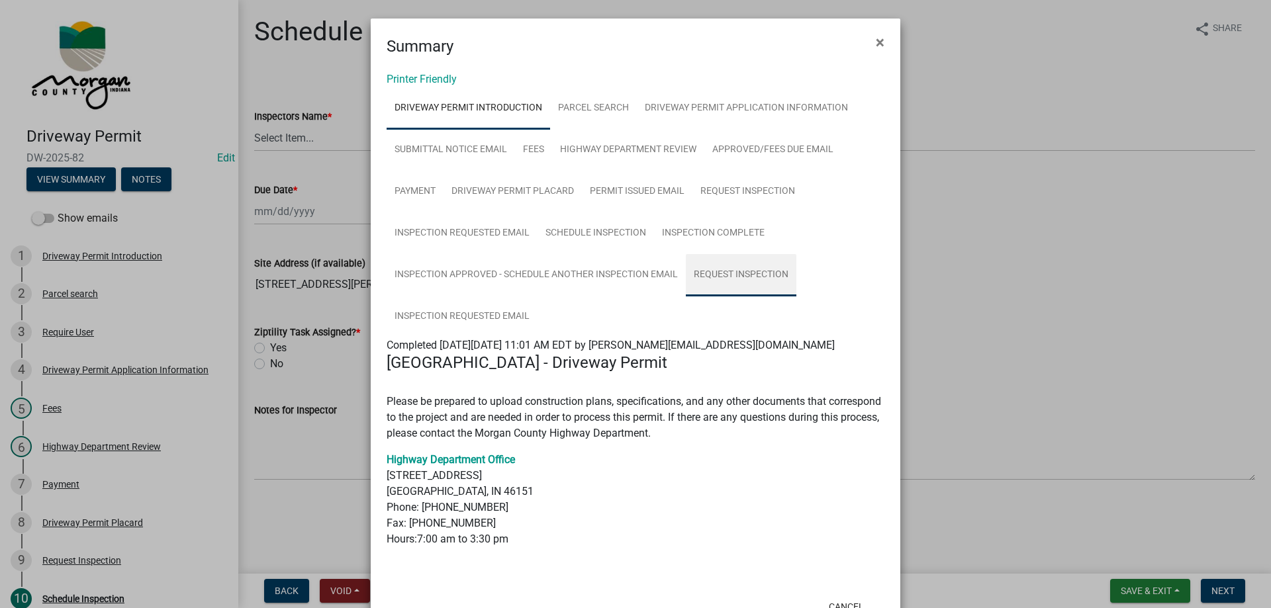
click at [748, 271] on link "Request Inspection" at bounding box center [741, 275] width 111 height 42
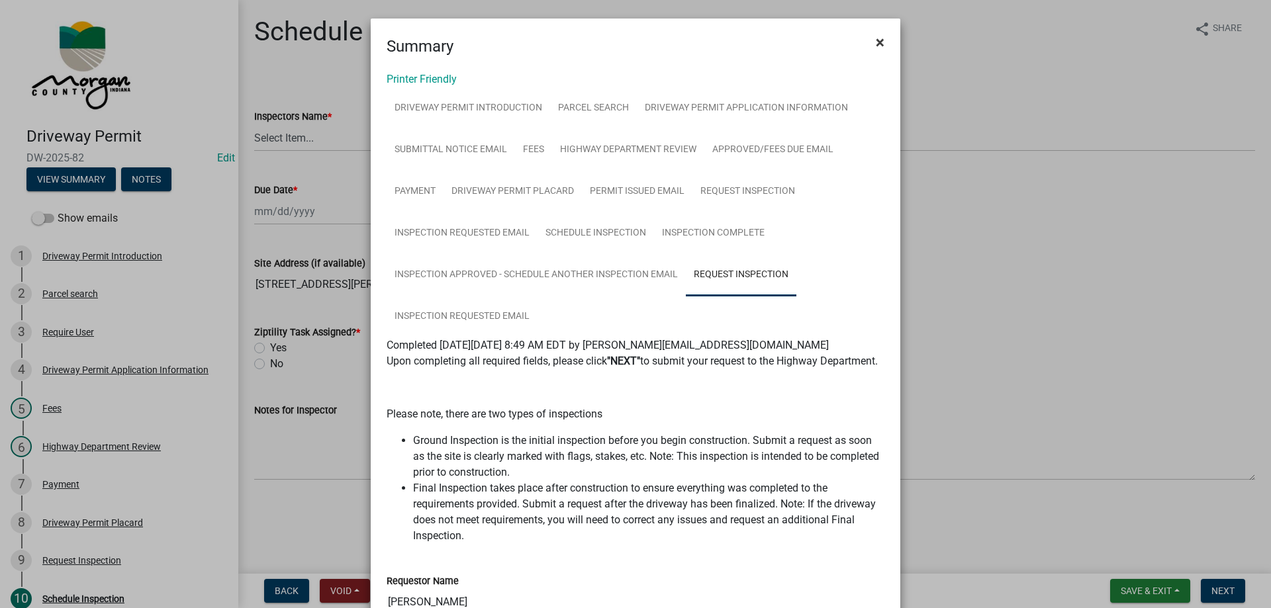
click at [868, 45] on button "×" at bounding box center [880, 42] width 30 height 37
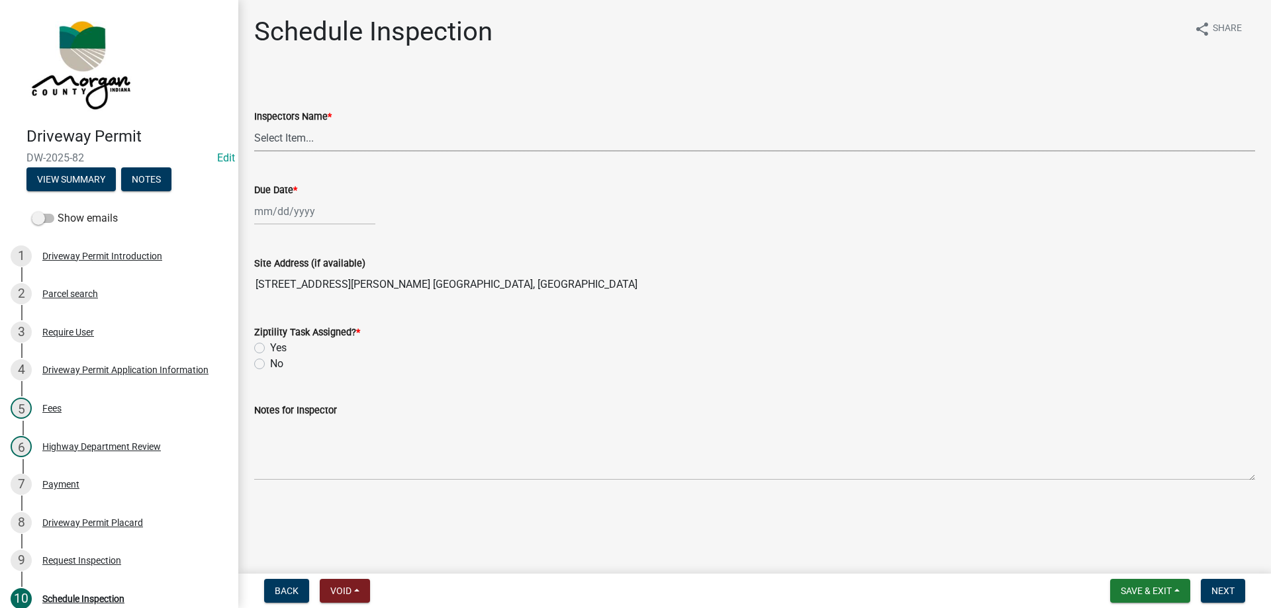
click at [289, 139] on select "Select Item... zvanbibber ([PERSON_NAME]) [PERSON_NAME] ([PERSON_NAME]) cwilson…" at bounding box center [754, 137] width 1001 height 27
select select "f43c685e-11f8-4afe-9ab5-5cb009ced6b8"
click at [254, 124] on select "Select Item... zvanbibber ([PERSON_NAME]) [PERSON_NAME] ([PERSON_NAME]) cwilson…" at bounding box center [754, 137] width 1001 height 27
click at [281, 212] on div at bounding box center [314, 211] width 121 height 27
select select "9"
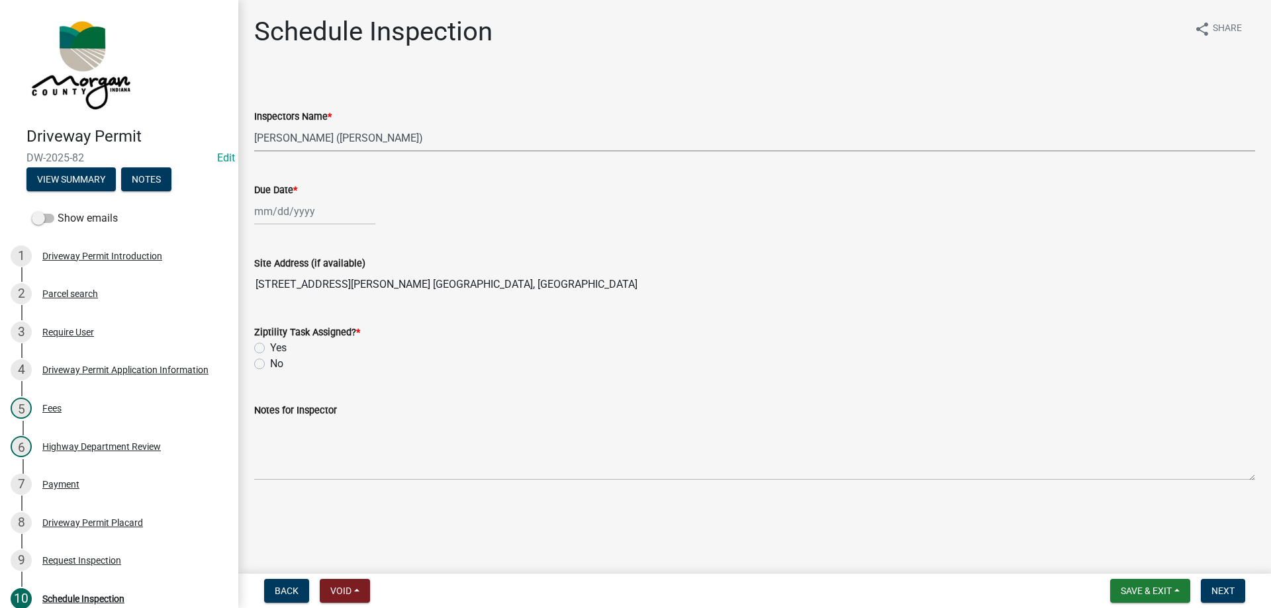
select select "2025"
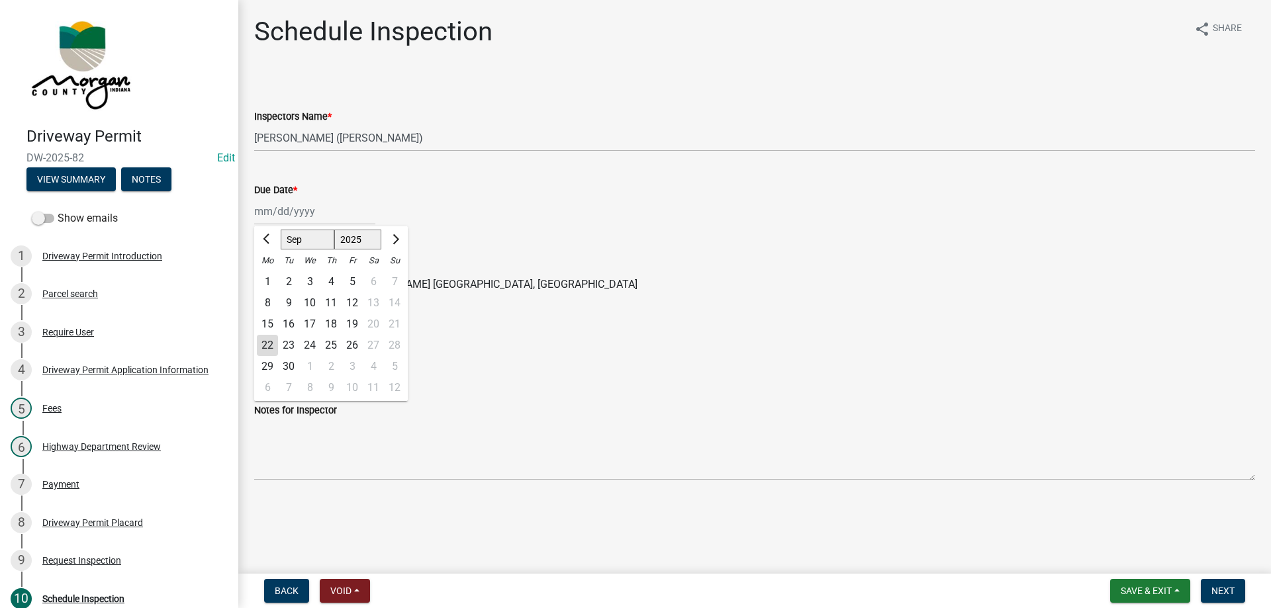
click at [267, 365] on div "29" at bounding box center [267, 366] width 21 height 21
type input "[DATE]"
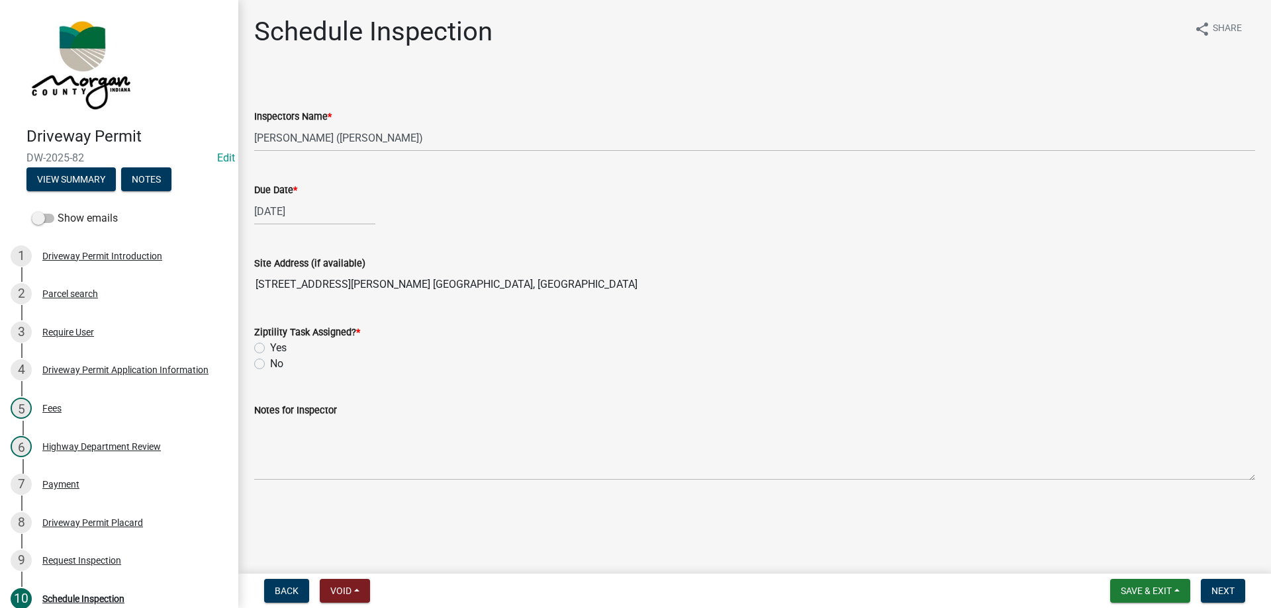
click at [270, 346] on label "Yes" at bounding box center [278, 348] width 17 height 16
click at [270, 346] on input "Yes" at bounding box center [274, 344] width 9 height 9
radio input "true"
click at [64, 159] on span "DW-2025-82" at bounding box center [118, 158] width 185 height 13
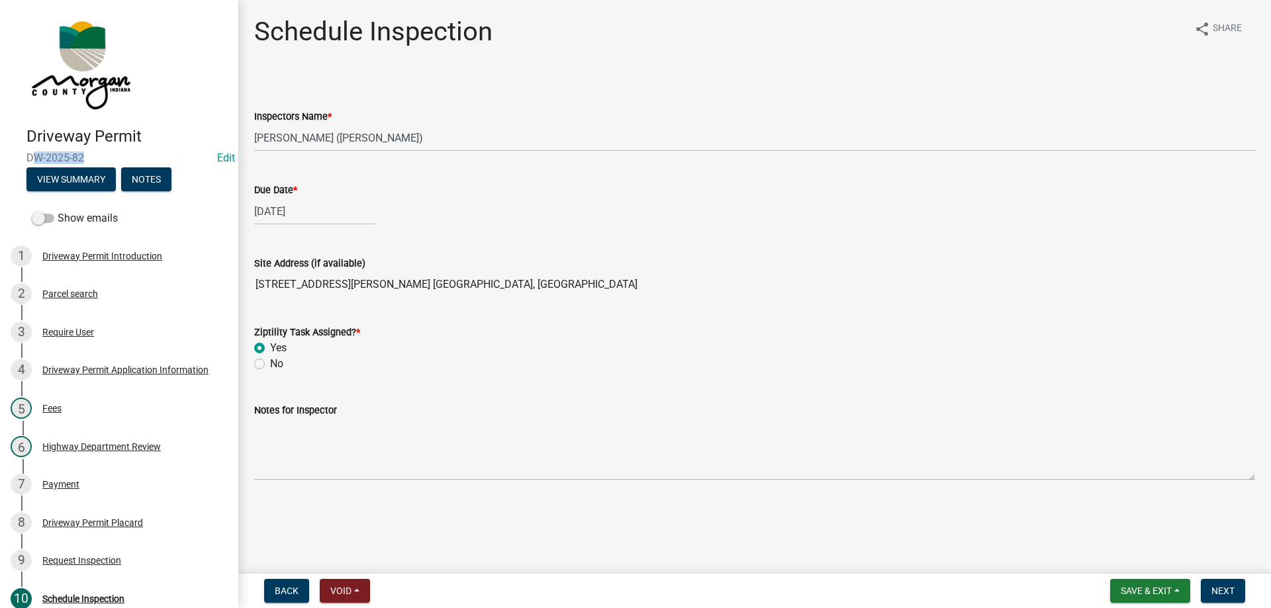
click at [64, 159] on span "DW-2025-82" at bounding box center [118, 158] width 185 height 13
copy span "DW-2025-82"
click at [1214, 588] on span "Next" at bounding box center [1222, 591] width 23 height 11
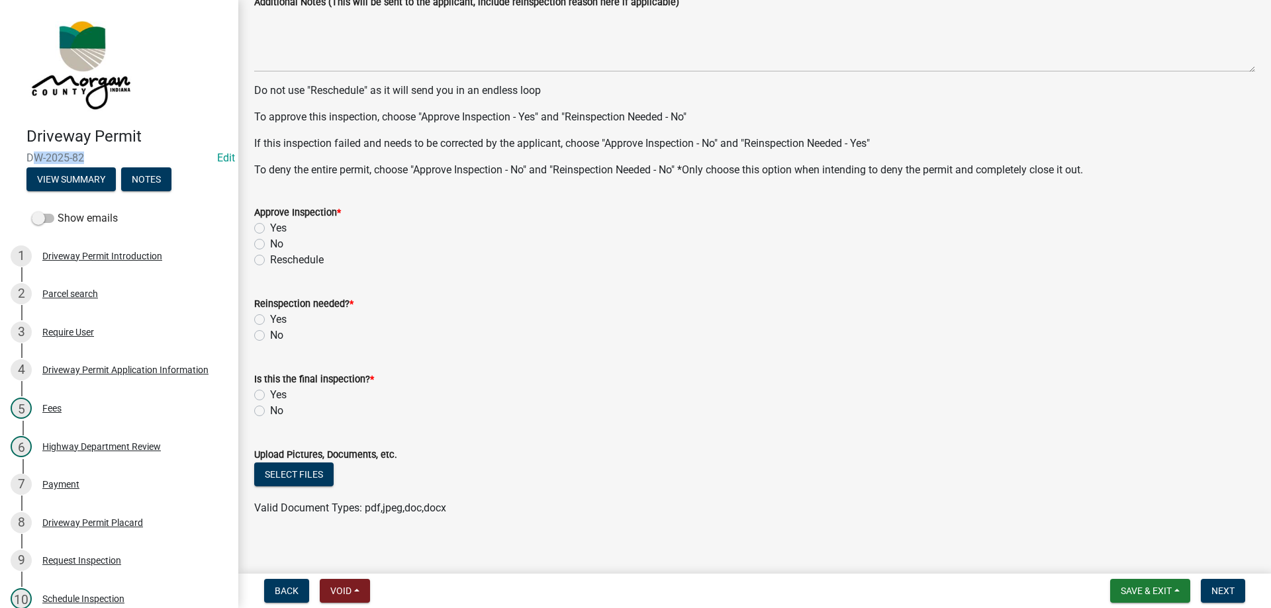
scroll to position [609, 0]
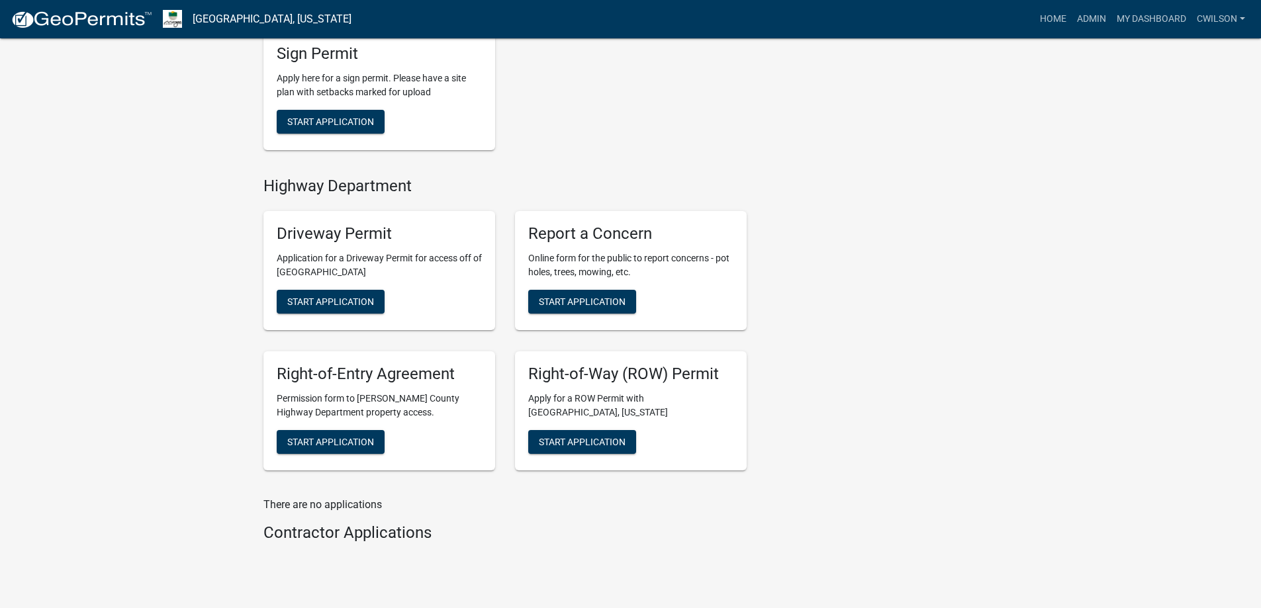
scroll to position [443, 0]
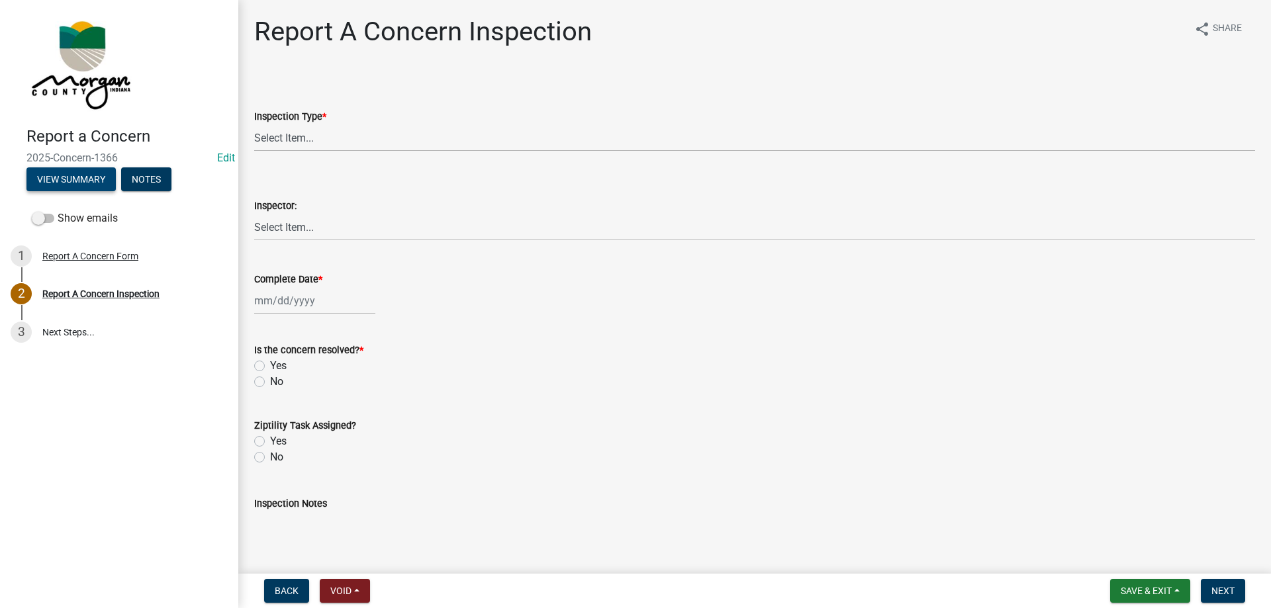
click at [44, 172] on button "View Summary" at bounding box center [70, 179] width 89 height 24
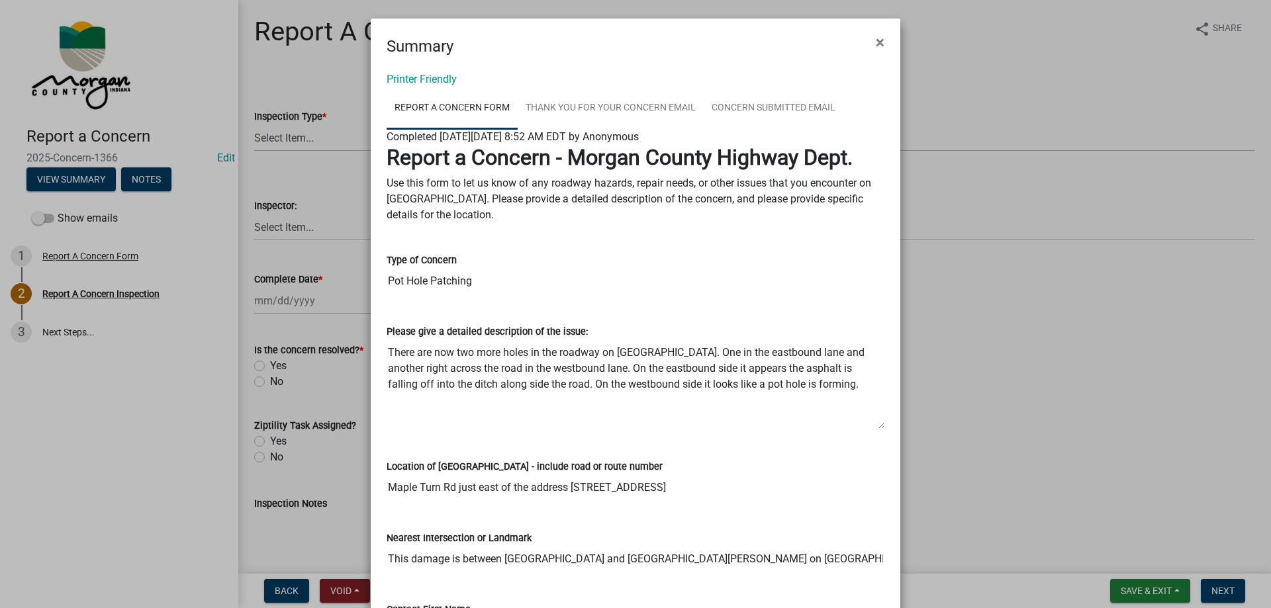
drag, startPoint x: 382, startPoint y: 349, endPoint x: 837, endPoint y: 388, distance: 456.3
click at [837, 388] on textarea "There are now two more holes in the roadway on [GEOGRAPHIC_DATA]. One in the ea…" at bounding box center [635, 384] width 498 height 90
click at [426, 492] on input "Maple Turn Rd just east of the address 295 Maple Turn Rd." at bounding box center [635, 487] width 498 height 26
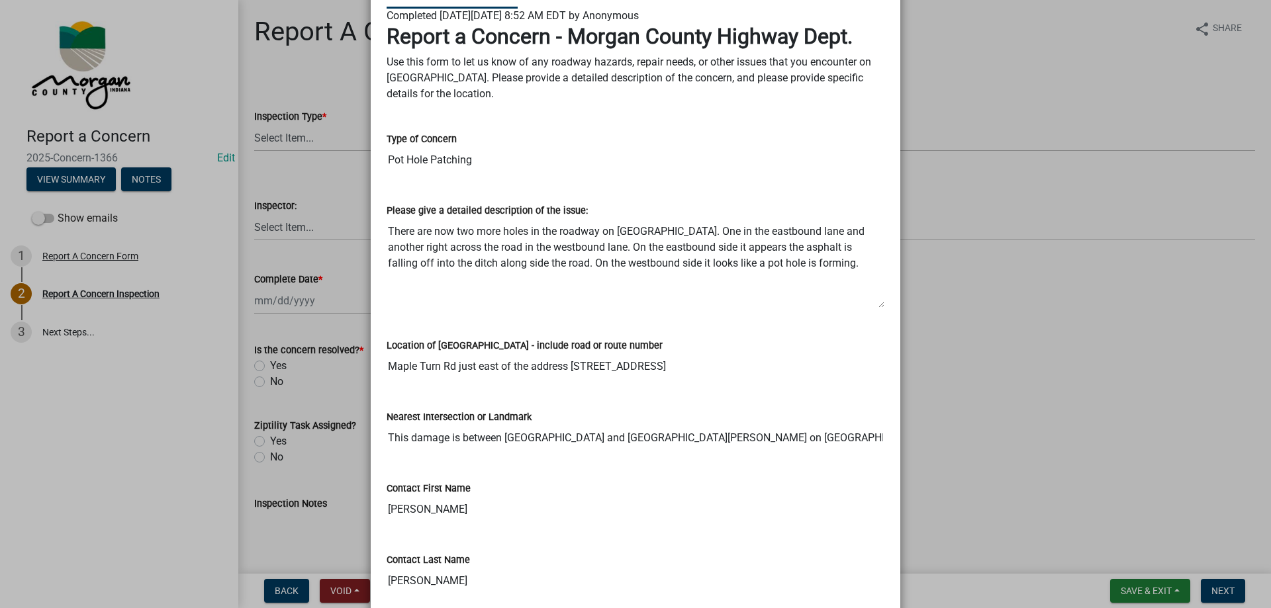
scroll to position [132, 0]
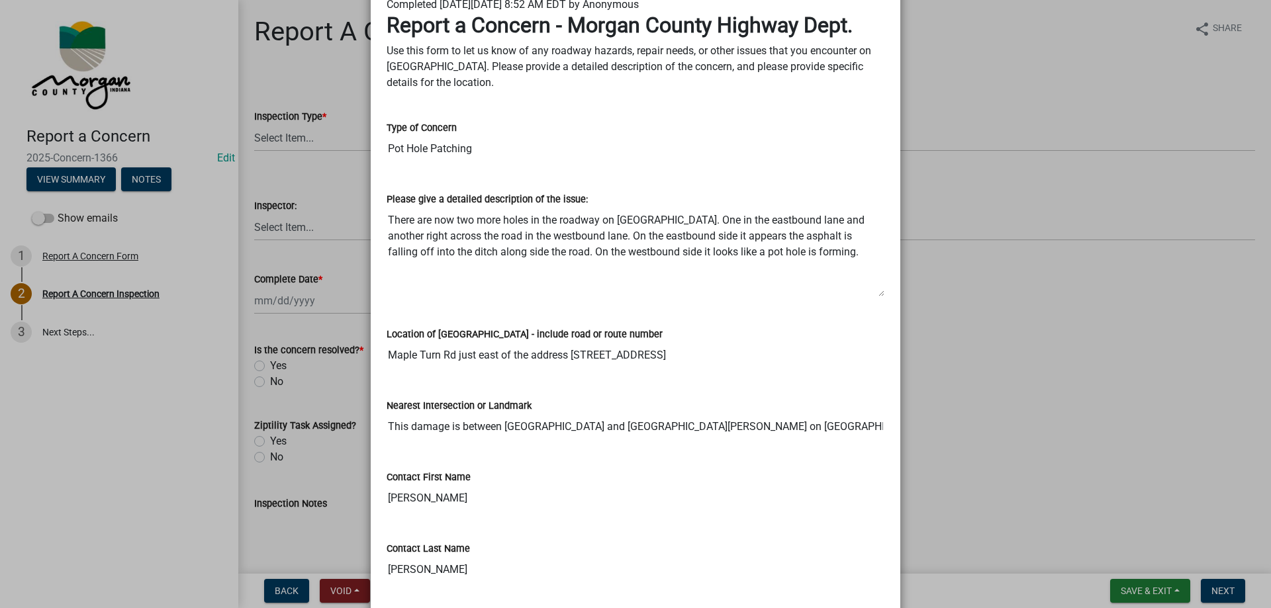
drag, startPoint x: 387, startPoint y: 433, endPoint x: 887, endPoint y: 453, distance: 500.0
click at [884, 453] on wm-data-entity-view-list "Report a Concern - Morgan County Highway Dept. Use this form to let us know of …" at bounding box center [635, 406] width 498 height 787
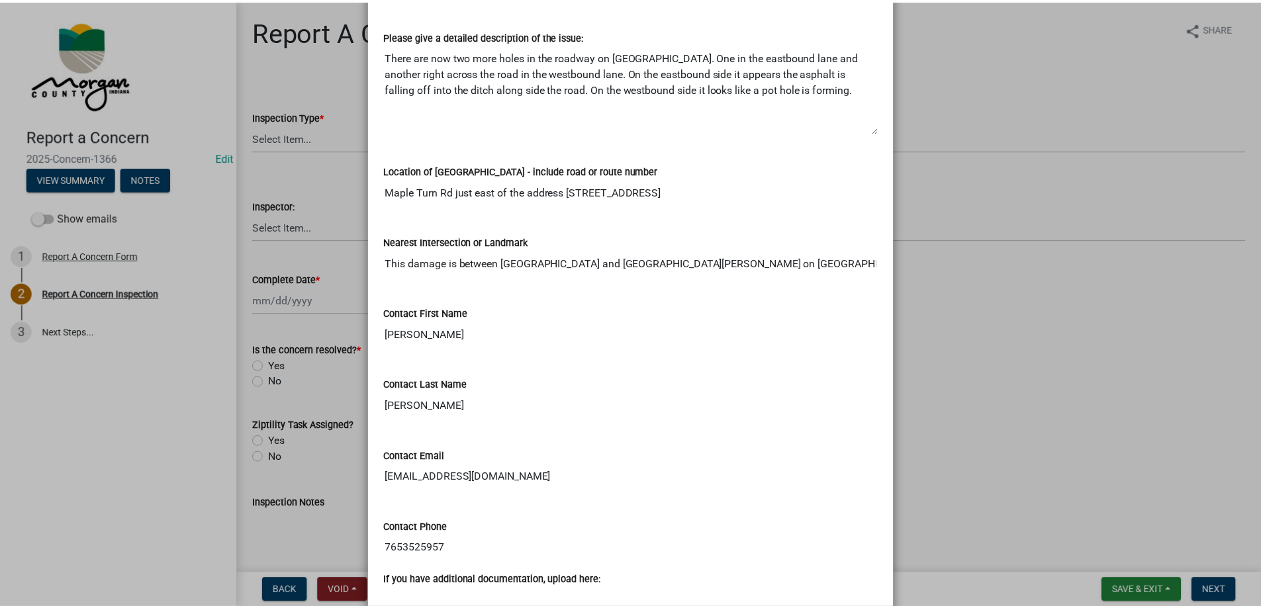
scroll to position [331, 0]
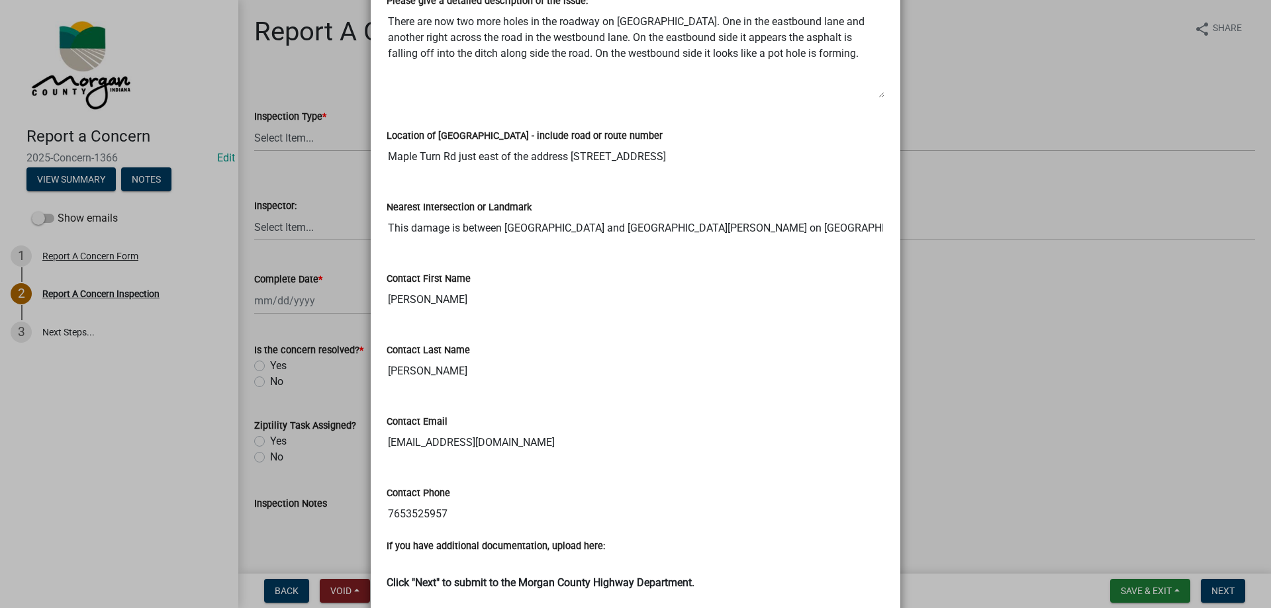
click at [410, 302] on input "Phillip" at bounding box center [635, 300] width 498 height 26
click at [429, 377] on input "Hammans" at bounding box center [635, 371] width 498 height 26
click at [451, 439] on input "philhammans@gmail.com" at bounding box center [635, 442] width 498 height 26
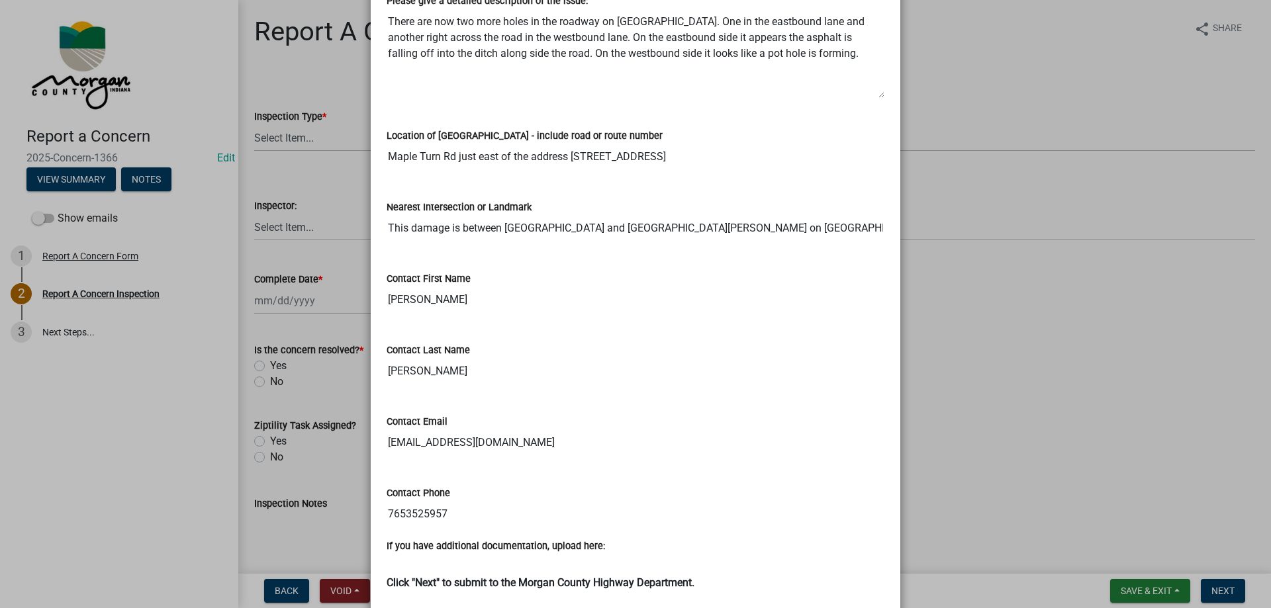
click at [451, 439] on input "philhammans@gmail.com" at bounding box center [635, 442] width 498 height 26
click at [439, 515] on input "7653525957" at bounding box center [635, 514] width 498 height 26
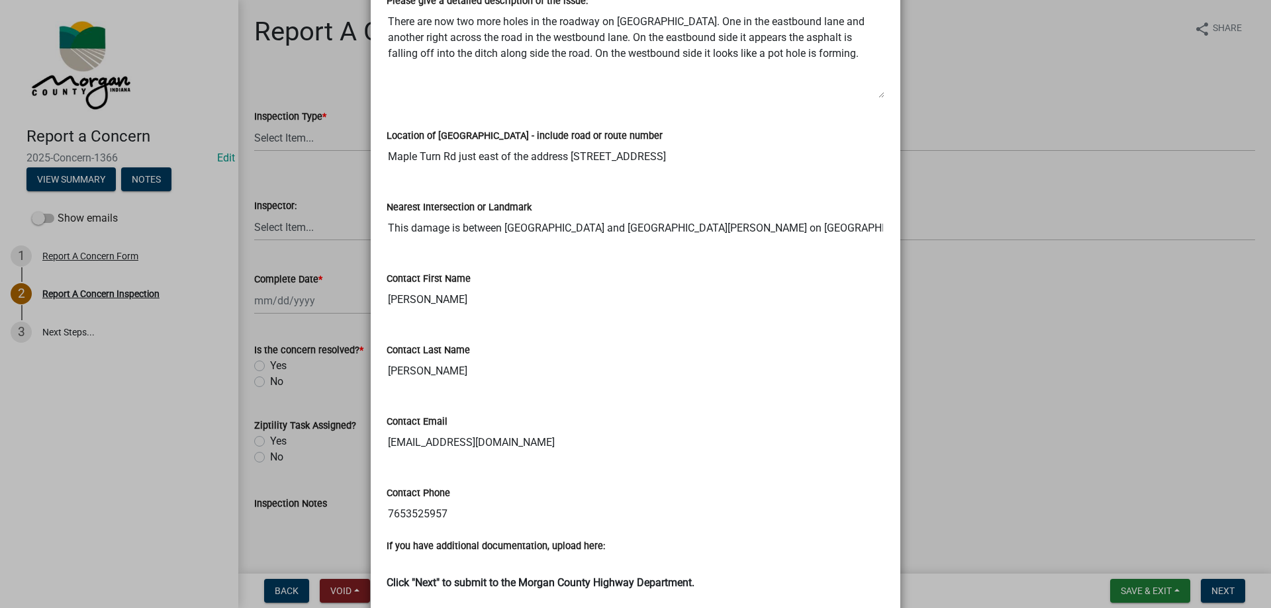
click at [1069, 311] on ngb-modal-window "Summary × Printer Friendly Report A Concern Form Thank You for Your Concern Ema…" at bounding box center [635, 304] width 1271 height 608
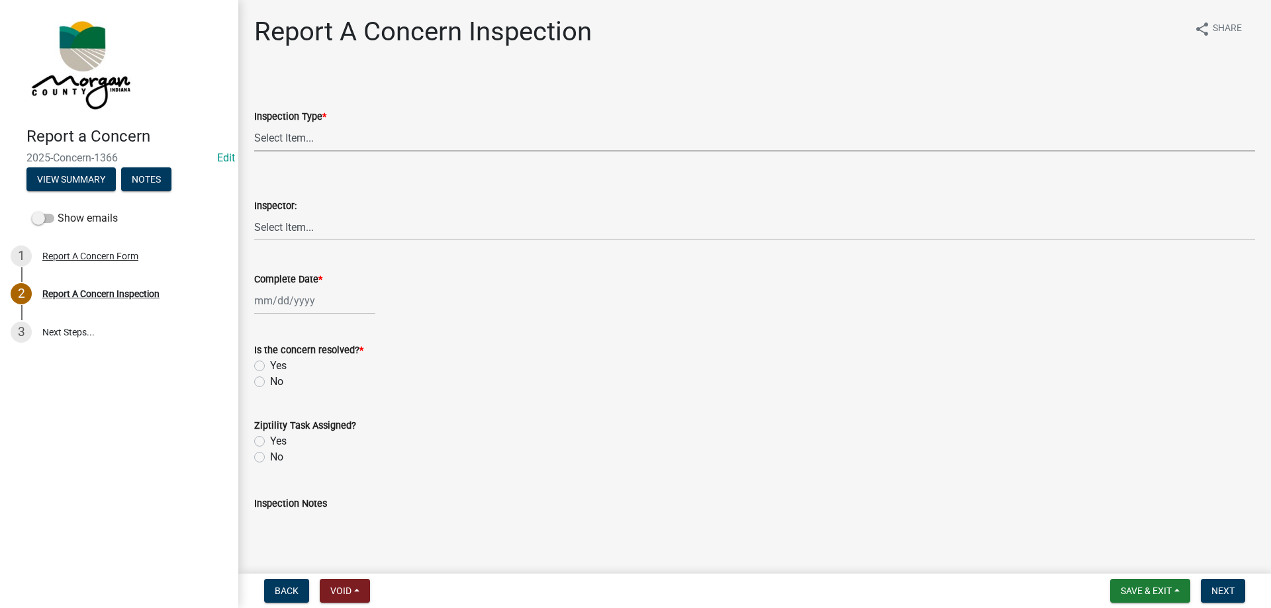
click at [273, 145] on select "Select Item... Pot Hole Patching Ditch Tree Sign Mowing Culvert Other" at bounding box center [754, 137] width 1001 height 27
click at [254, 124] on select "Select Item... Pot Hole Patching Ditch Tree Sign Mowing Culvert Other" at bounding box center [754, 137] width 1001 height 27
select select "4e8cd194-75cf-41f7-bca6-0f810dd08e04"
click at [273, 222] on select "Select Item... Charlie Wilson Justin Schneck Ron Owens John Grenier Eddie Fishe…" at bounding box center [754, 227] width 1001 height 27
click at [254, 214] on select "Select Item... Charlie Wilson Justin Schneck Ron Owens John Grenier Eddie Fishe…" at bounding box center [754, 227] width 1001 height 27
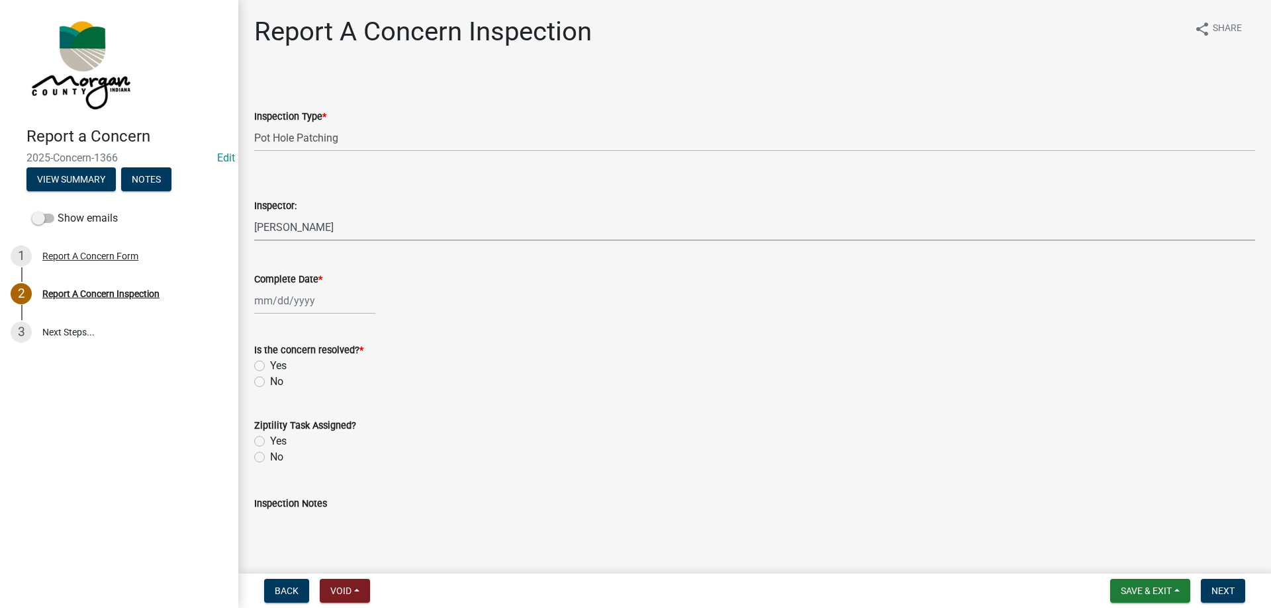
select select "8bda91b2-ac7b-41e2-ae5b-cef6dd645a83"
click at [260, 296] on div at bounding box center [314, 300] width 121 height 27
select select "9"
select select "2025"
click at [259, 433] on div "22" at bounding box center [267, 434] width 21 height 21
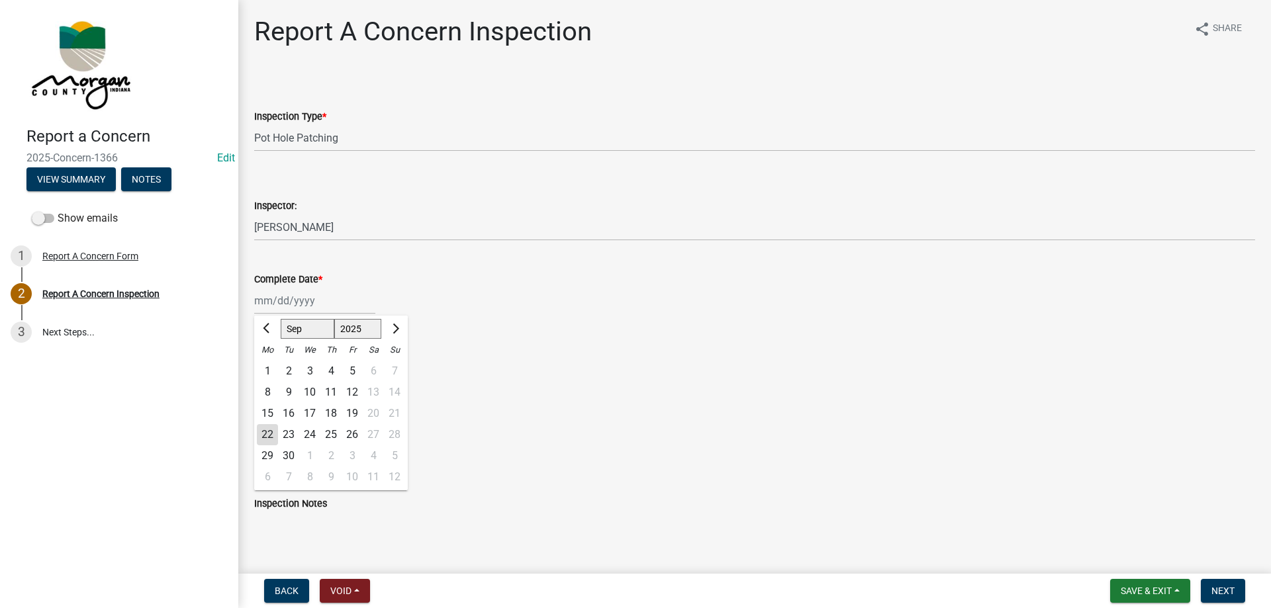
type input "[DATE]"
click at [270, 363] on label "Yes" at bounding box center [278, 366] width 17 height 16
click at [270, 363] on input "Yes" at bounding box center [274, 362] width 9 height 9
radio input "true"
click at [270, 446] on label "Yes" at bounding box center [278, 441] width 17 height 16
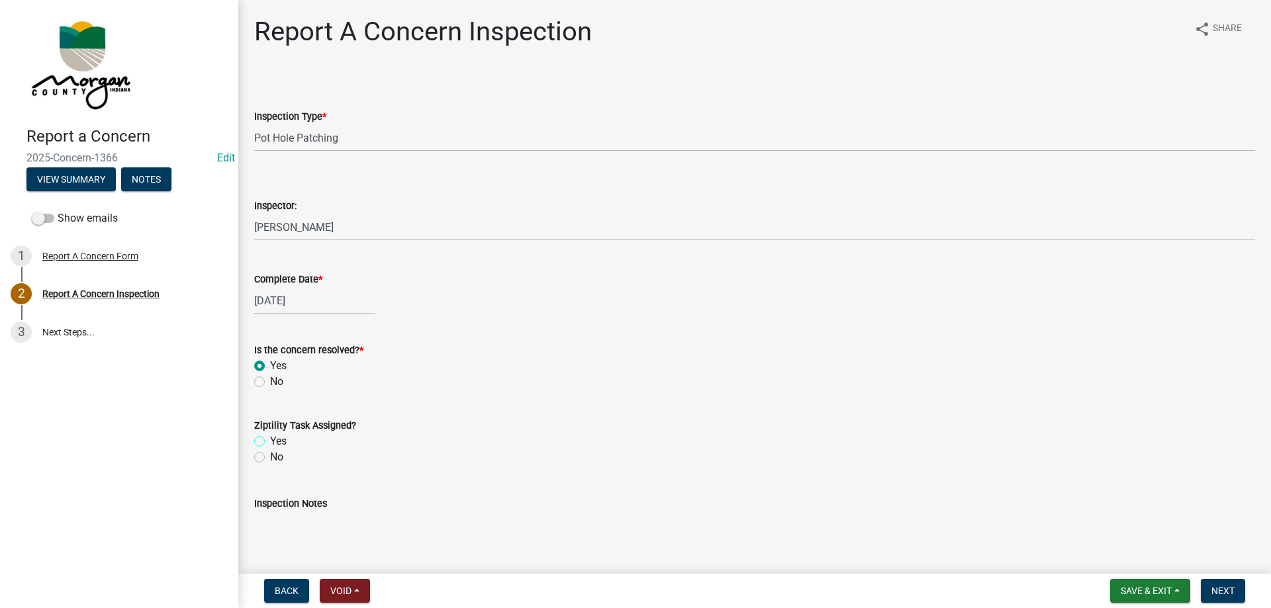
click at [270, 442] on input "Yes" at bounding box center [274, 437] width 9 height 9
radio input "true"
drag, startPoint x: 326, startPoint y: 522, endPoint x: 339, endPoint y: 504, distance: 23.2
click at [336, 511] on form "Inspection Notes" at bounding box center [754, 535] width 1001 height 78
type textarea "sent to D1"
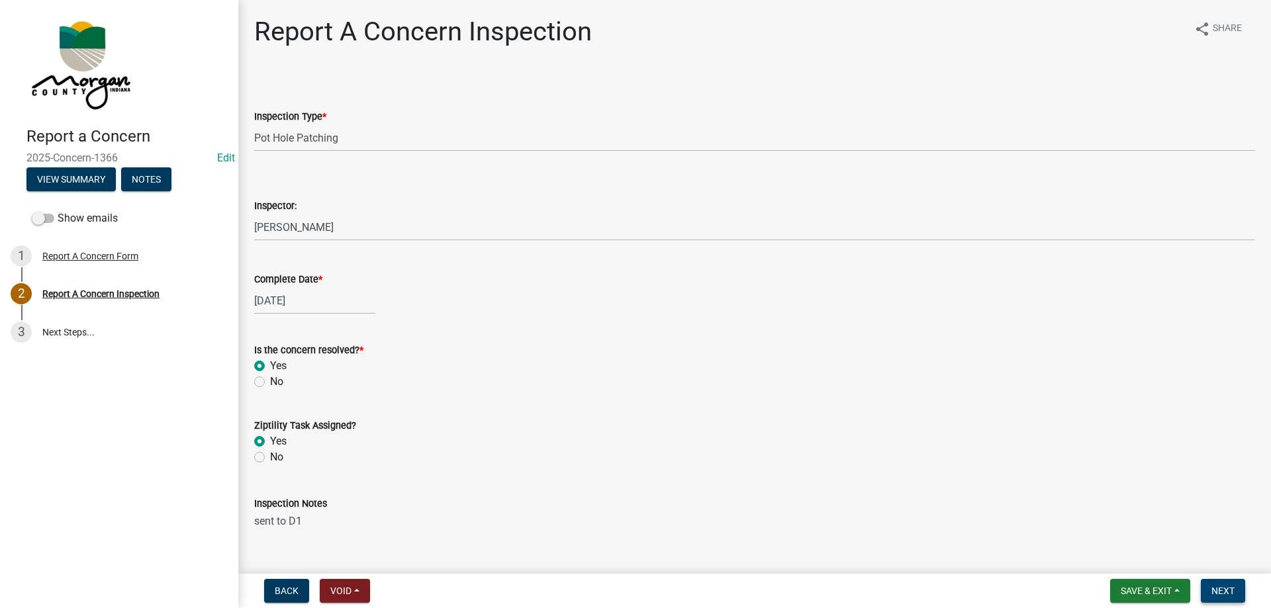
click at [1228, 586] on span "Next" at bounding box center [1222, 591] width 23 height 11
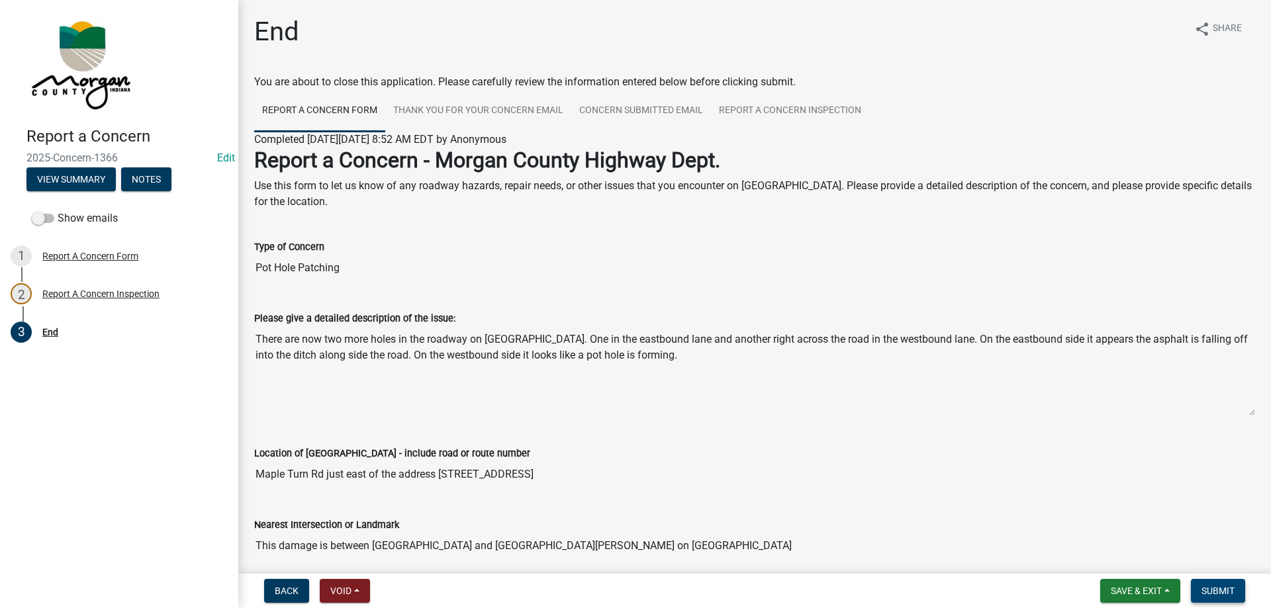
click at [1228, 586] on span "Submit" at bounding box center [1217, 591] width 33 height 11
